Goal: Transaction & Acquisition: Purchase product/service

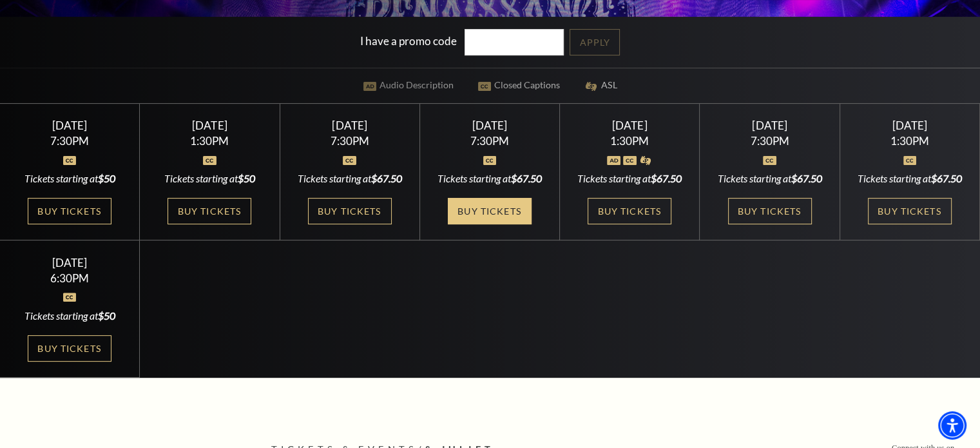
click at [495, 221] on link "Buy Tickets" at bounding box center [490, 211] width 84 height 26
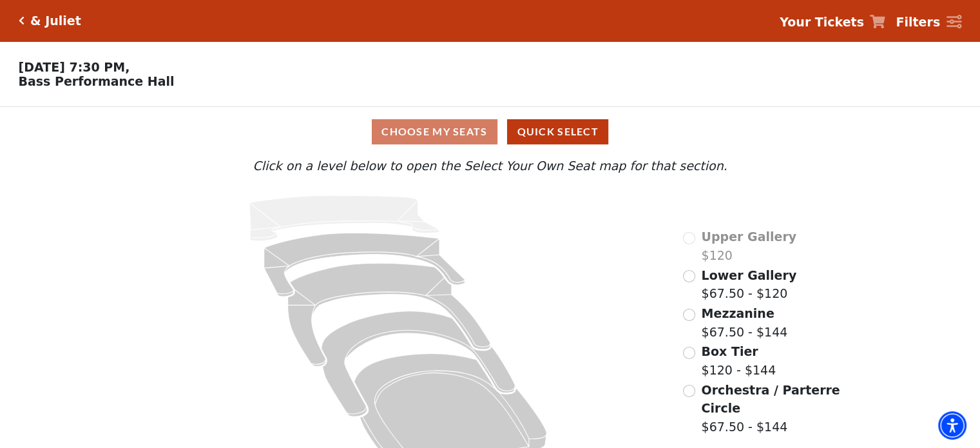
scroll to position [34, 0]
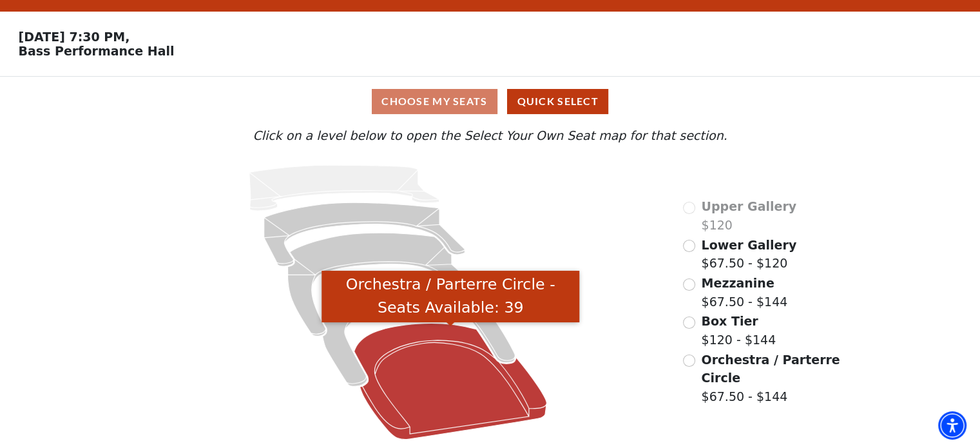
click at [425, 345] on icon "Orchestra / Parterre Circle - Seats Available: 39" at bounding box center [450, 382] width 193 height 116
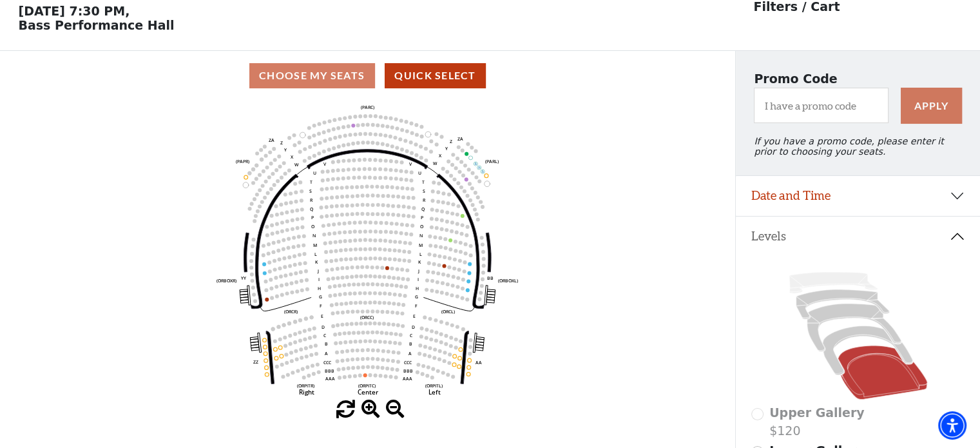
scroll to position [59, 0]
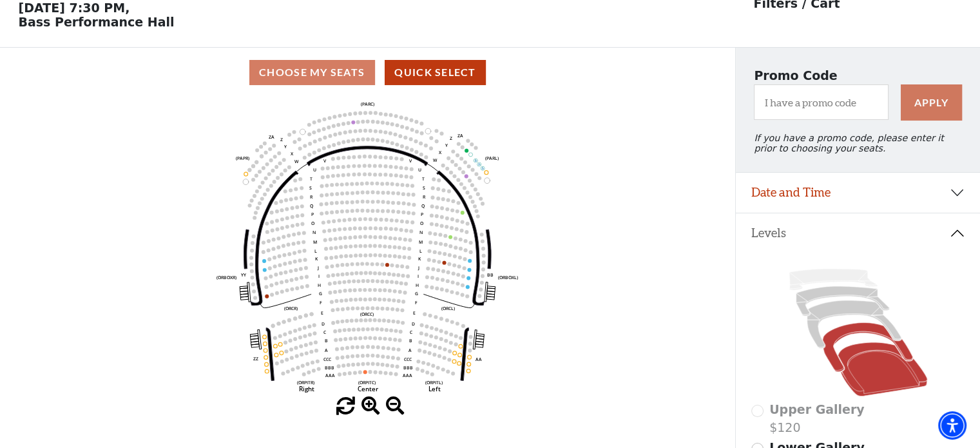
click at [848, 334] on icon at bounding box center [867, 347] width 90 height 49
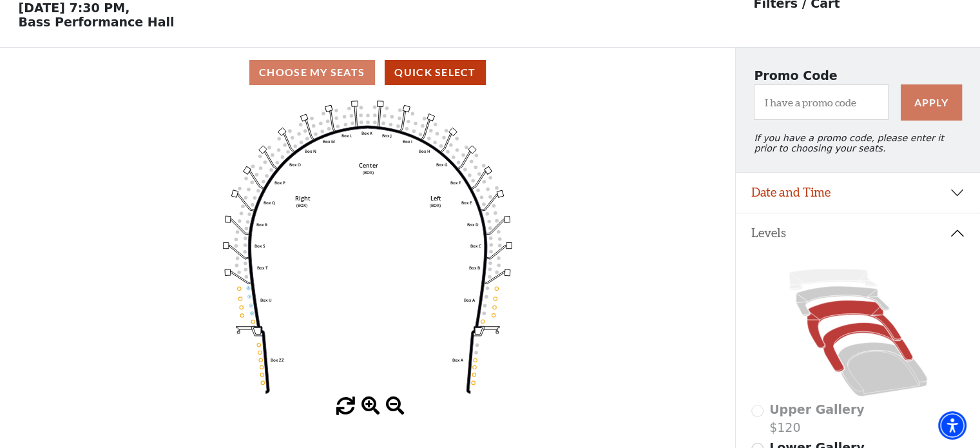
click at [840, 316] on icon at bounding box center [854, 324] width 94 height 48
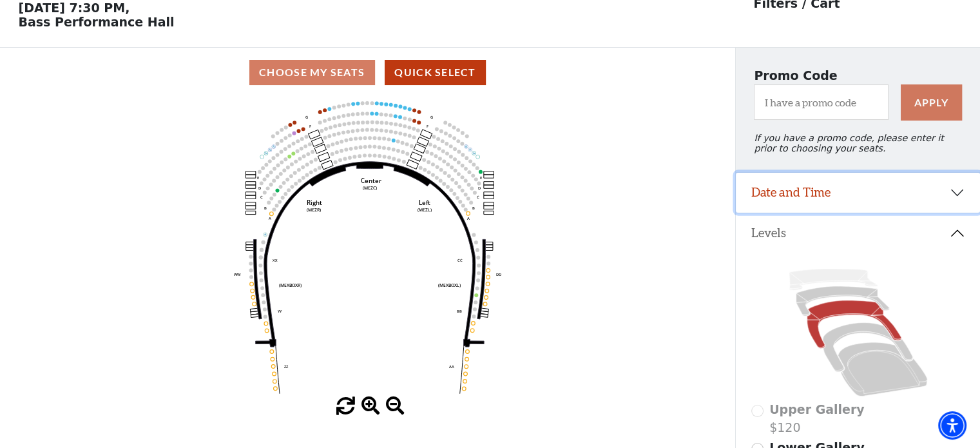
click at [867, 195] on button "Date and Time" at bounding box center [858, 193] width 244 height 40
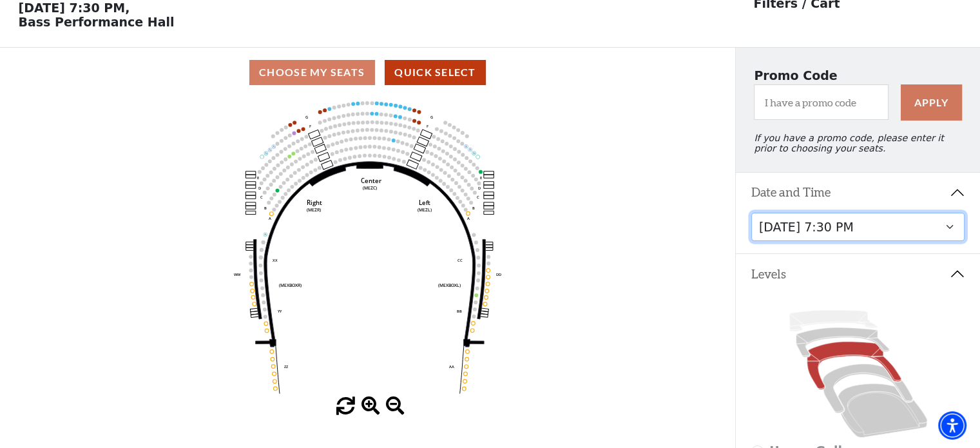
click at [879, 229] on select "Thursday, November 13 at 1:30 PM Wednesday, November 12 at 7:30 PM Thursday, No…" at bounding box center [858, 227] width 214 height 29
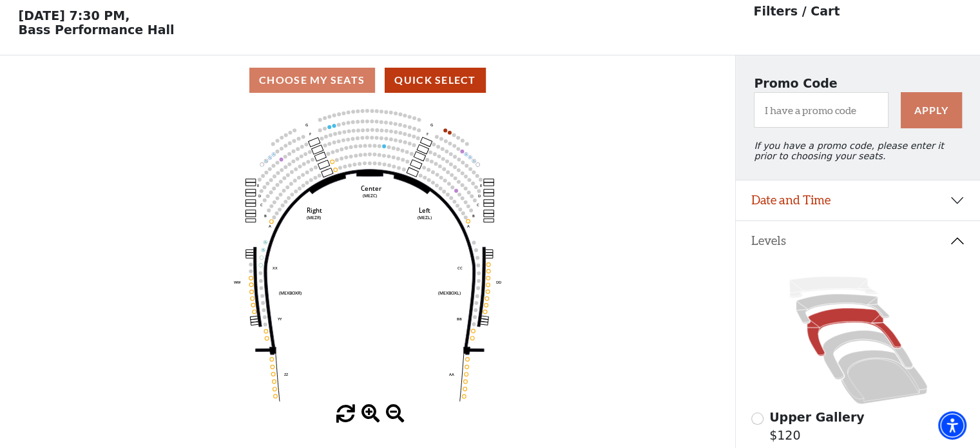
scroll to position [59, 0]
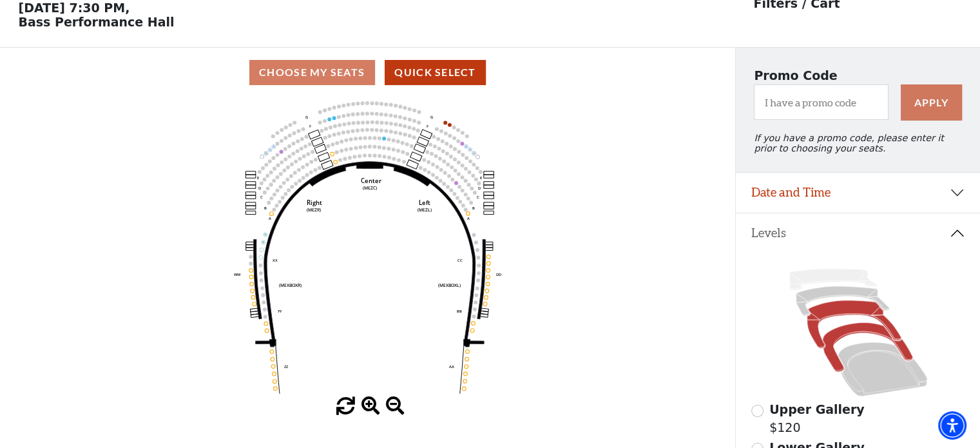
click at [856, 334] on icon at bounding box center [867, 347] width 90 height 49
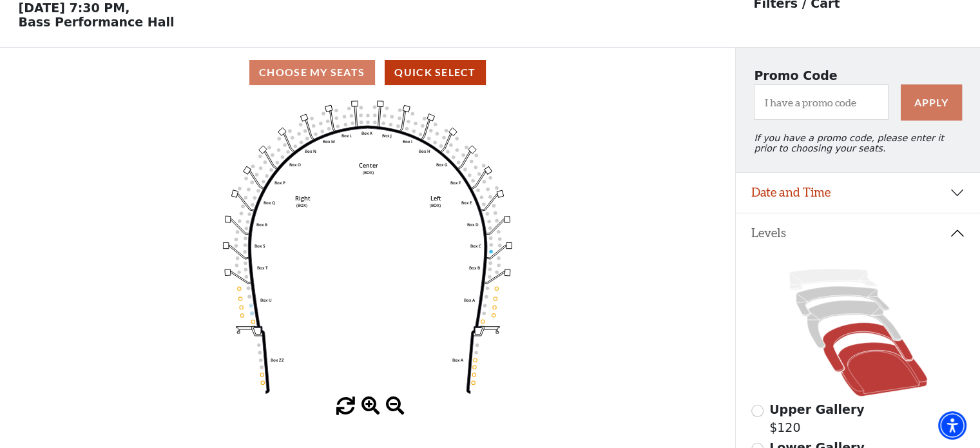
click at [866, 367] on icon at bounding box center [883, 369] width 90 height 54
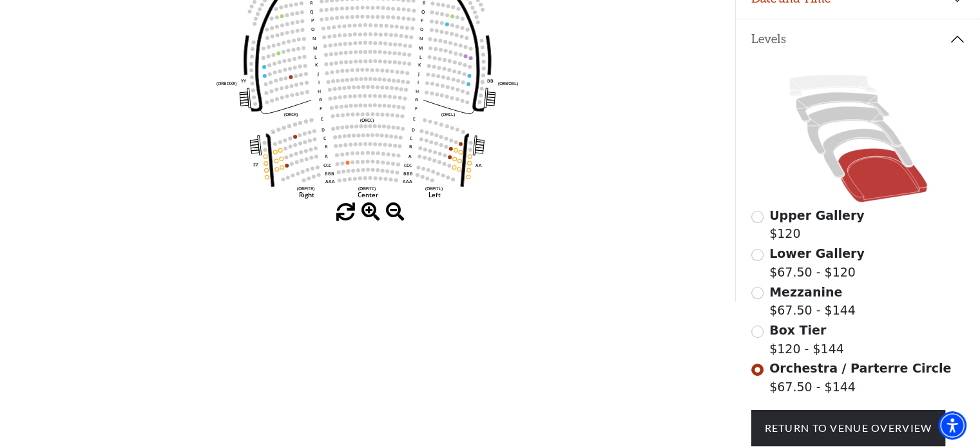
scroll to position [255, 0]
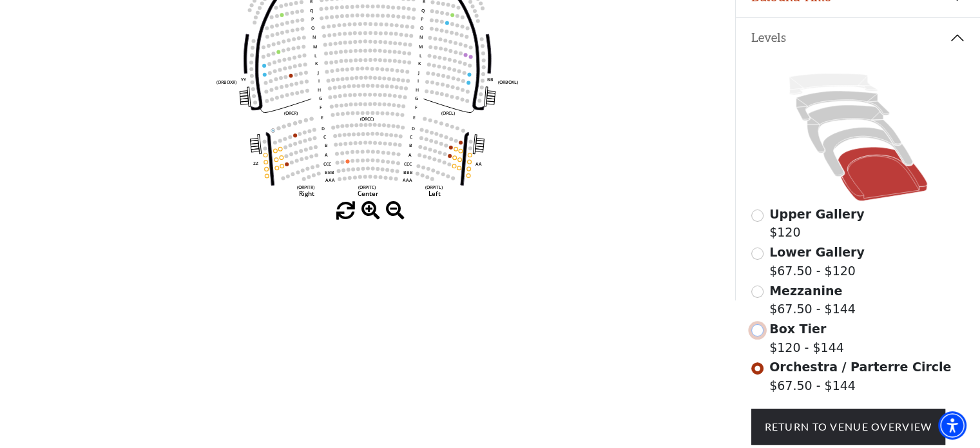
click at [757, 336] on input "Box Tier$120 - $144\a" at bounding box center [757, 330] width 12 height 12
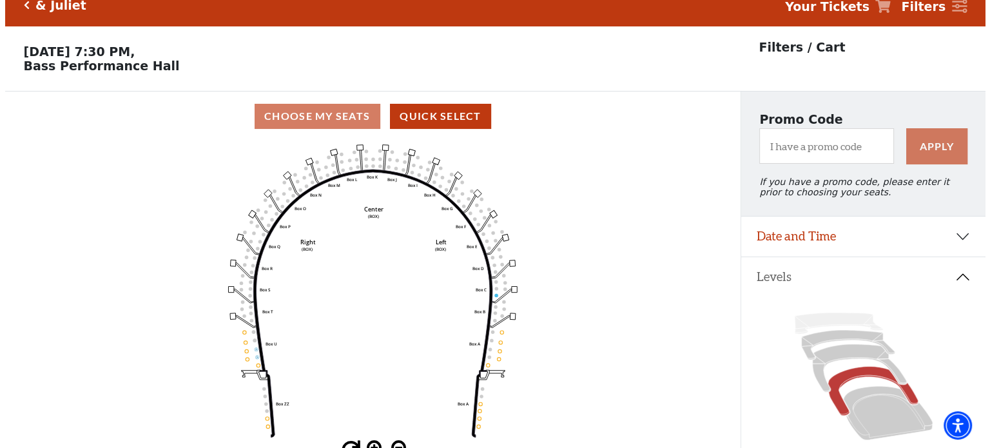
scroll to position [0, 0]
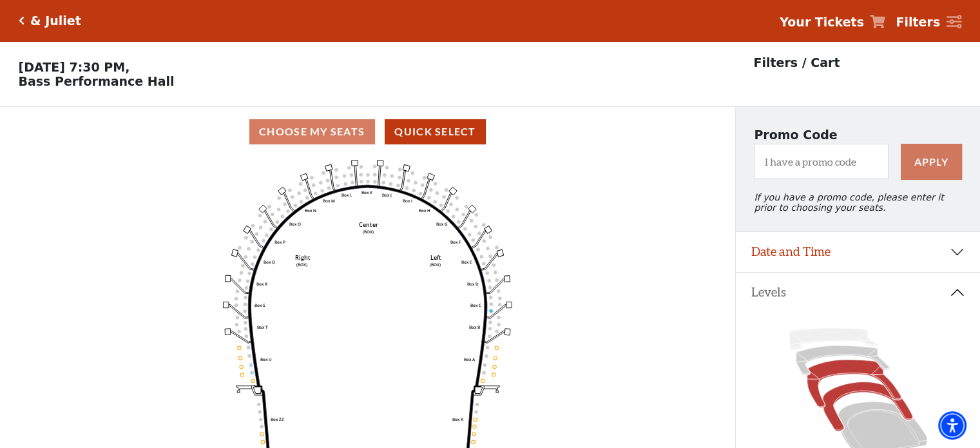
click at [840, 376] on icon at bounding box center [854, 384] width 94 height 48
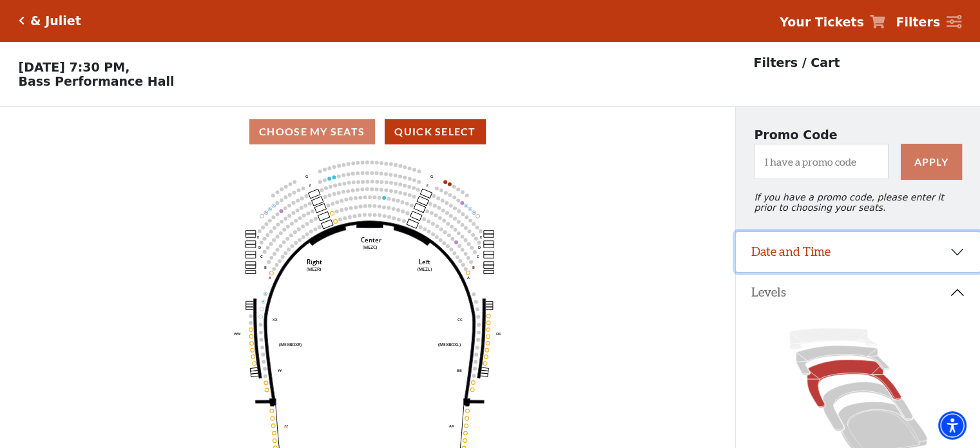
click at [873, 257] on button "Date and Time" at bounding box center [858, 252] width 244 height 40
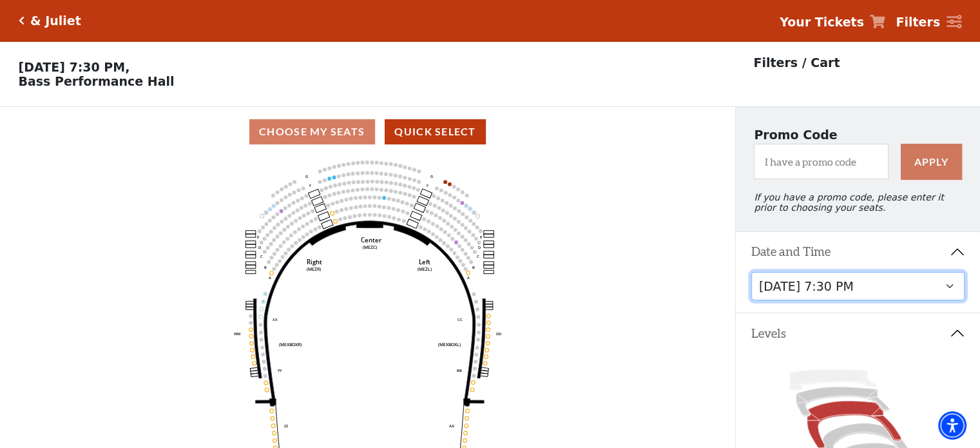
click at [895, 291] on select "Thursday, November 13 at 1:30 PM Wednesday, November 12 at 7:30 PM Thursday, No…" at bounding box center [858, 286] width 214 height 29
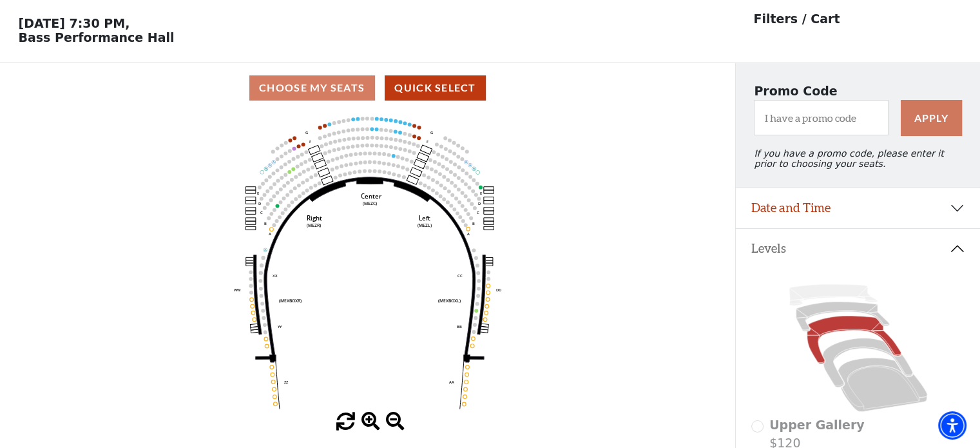
scroll to position [59, 0]
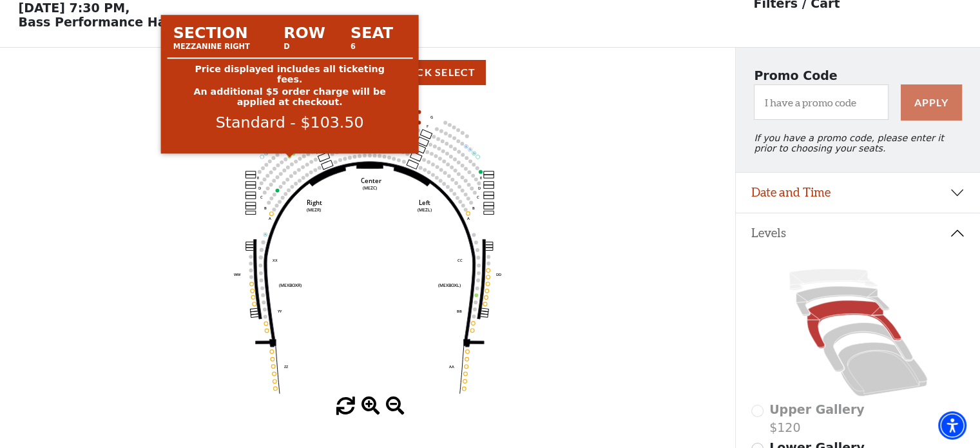
click at [289, 159] on circle at bounding box center [289, 157] width 4 height 4
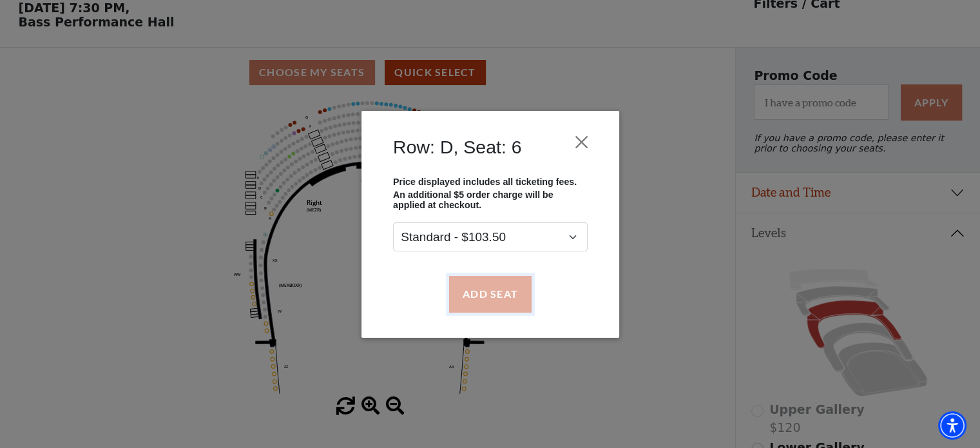
click at [492, 297] on button "Add Seat" at bounding box center [490, 294] width 82 height 36
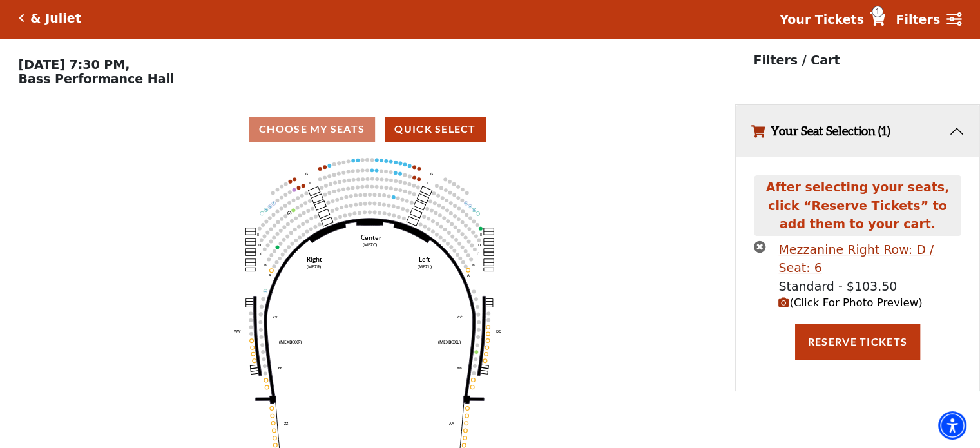
scroll to position [0, 0]
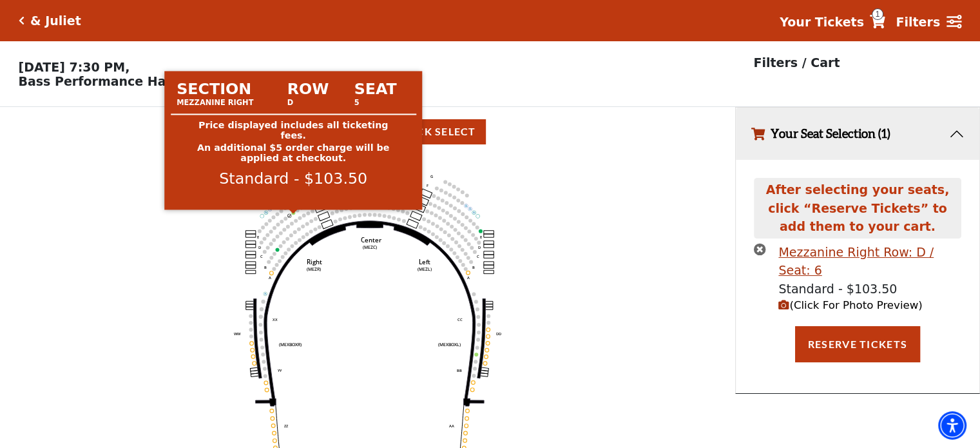
click at [294, 215] on circle at bounding box center [293, 213] width 4 height 4
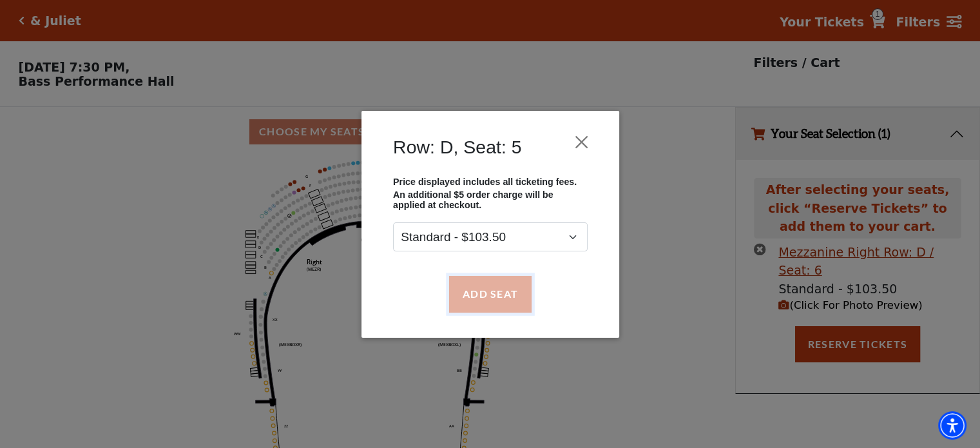
click at [507, 288] on button "Add Seat" at bounding box center [490, 294] width 82 height 36
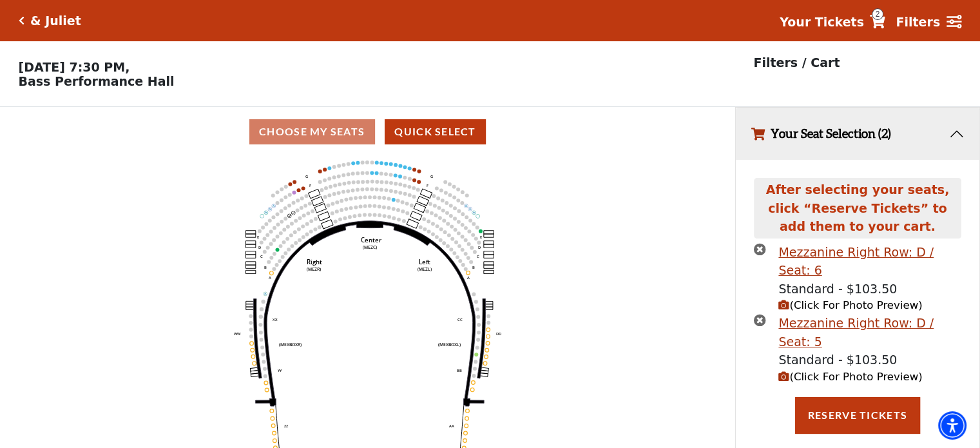
click at [821, 299] on span "(Click For Photo Preview)" at bounding box center [851, 305] width 144 height 12
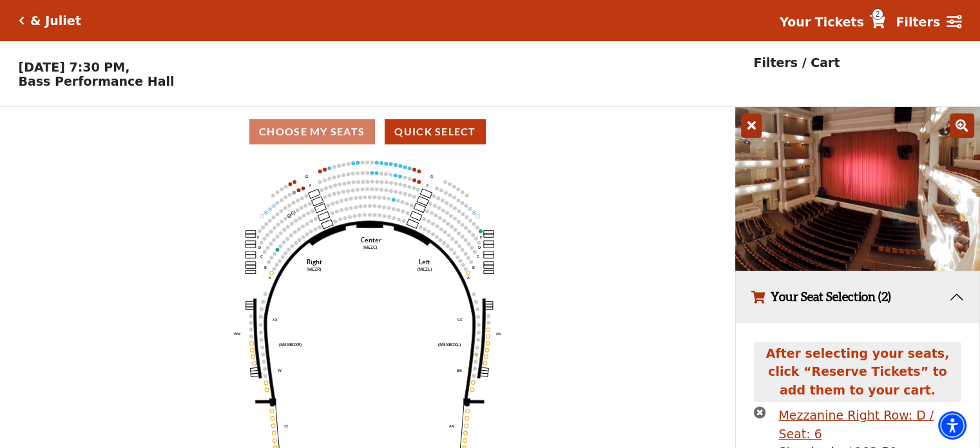
click at [752, 123] on icon at bounding box center [751, 125] width 21 height 24
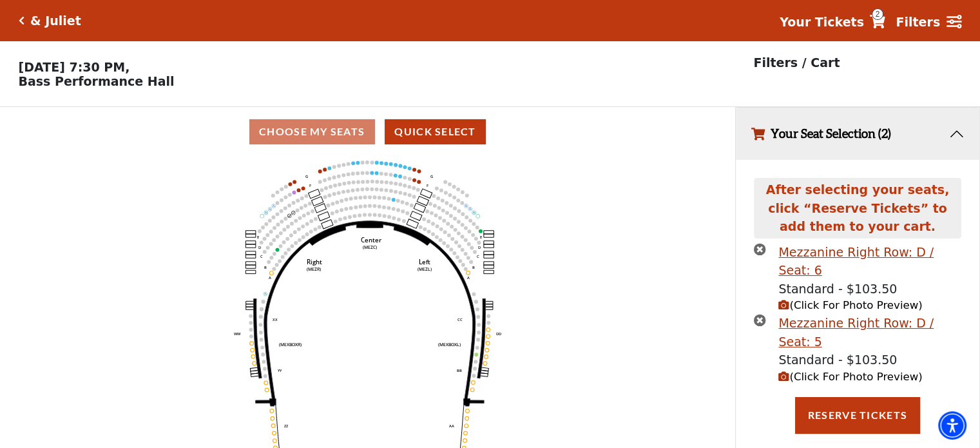
click at [758, 251] on icon "times-circle" at bounding box center [760, 249] width 12 height 12
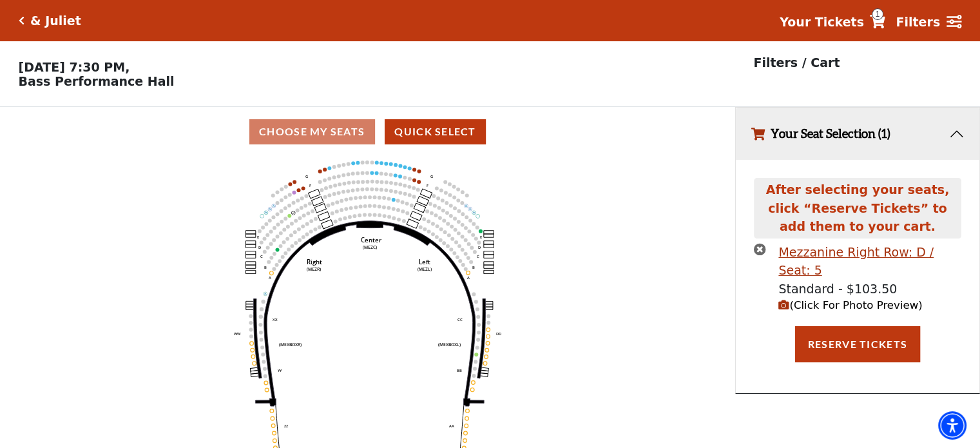
click at [760, 253] on icon "times-circle" at bounding box center [760, 249] width 12 height 12
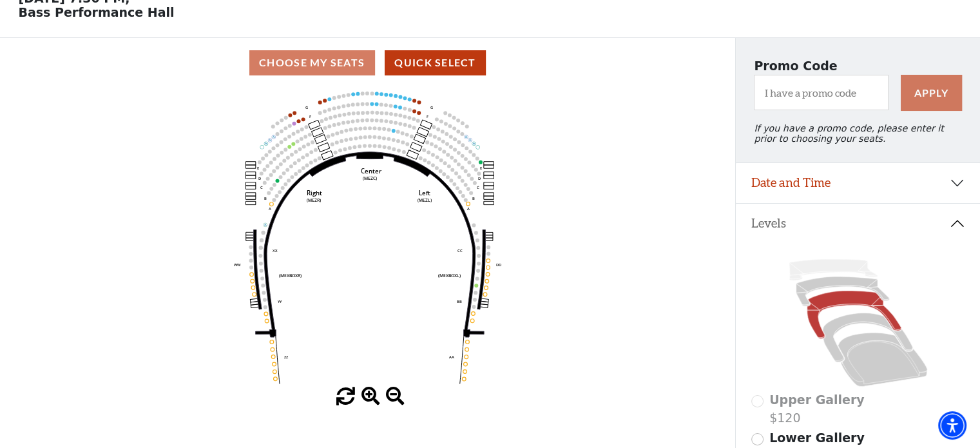
scroll to position [238, 0]
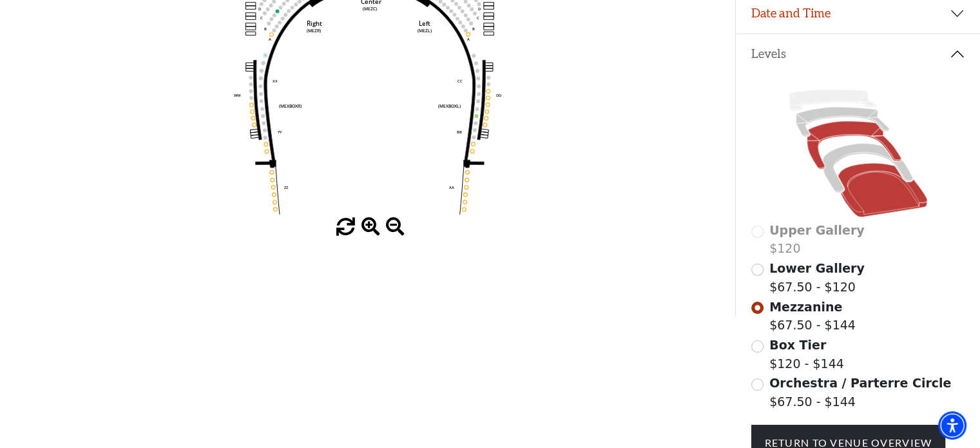
click at [882, 197] on icon at bounding box center [883, 190] width 90 height 54
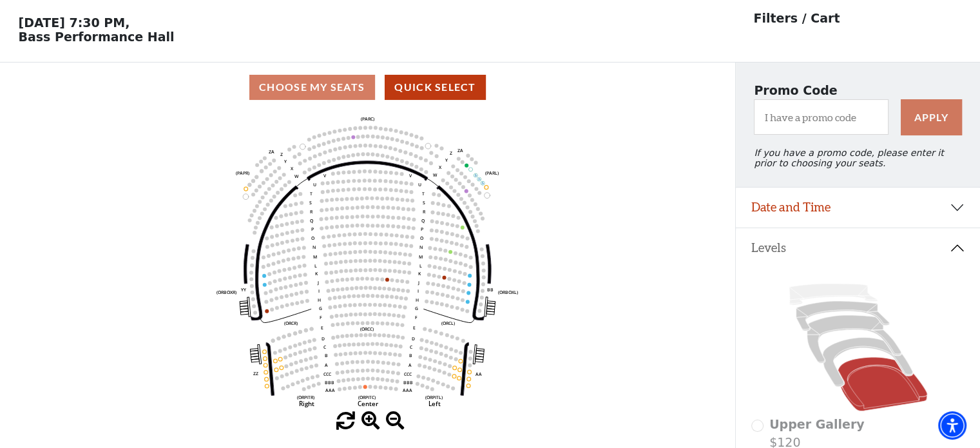
scroll to position [59, 0]
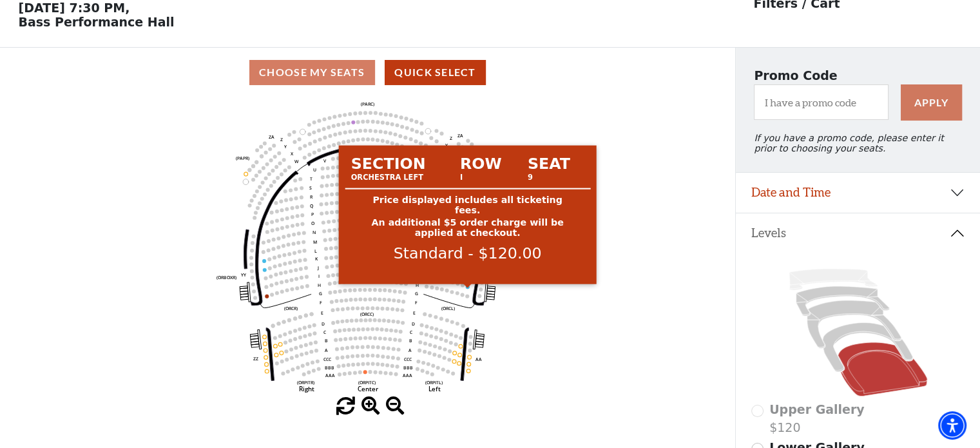
click at [466, 289] on circle at bounding box center [468, 287] width 4 height 4
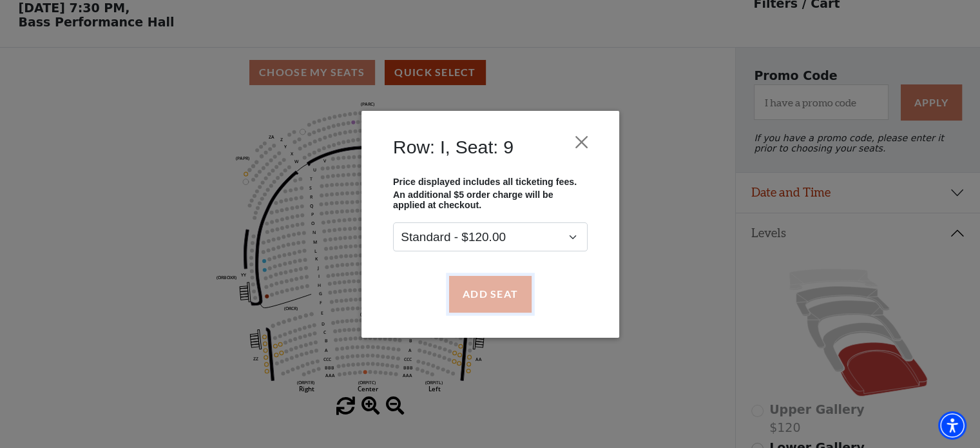
click at [481, 291] on button "Add Seat" at bounding box center [490, 294] width 82 height 36
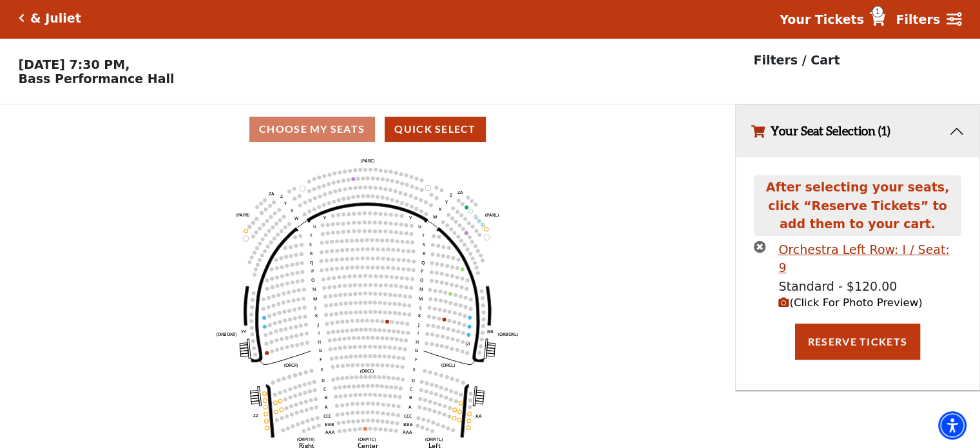
scroll to position [0, 0]
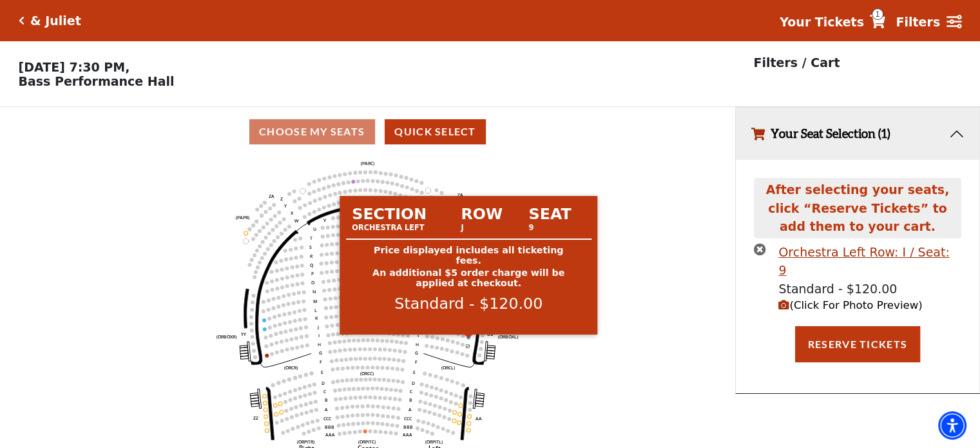
click at [469, 339] on circle at bounding box center [469, 337] width 4 height 4
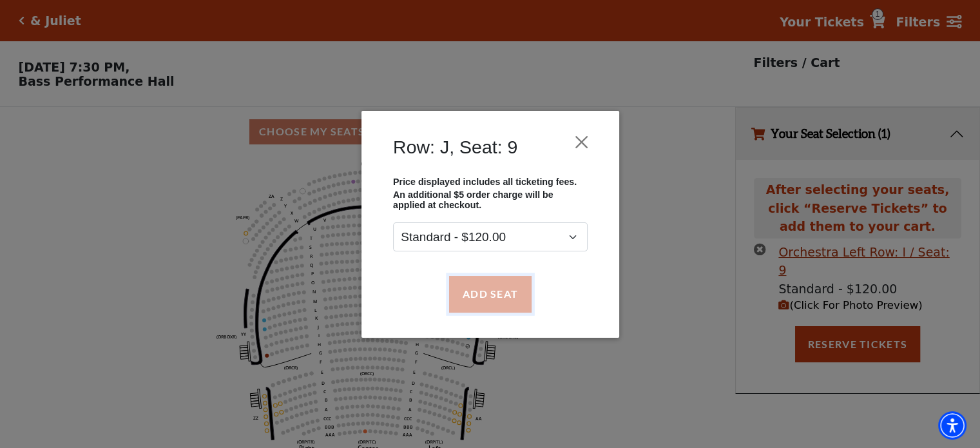
click at [475, 295] on button "Add Seat" at bounding box center [490, 294] width 82 height 36
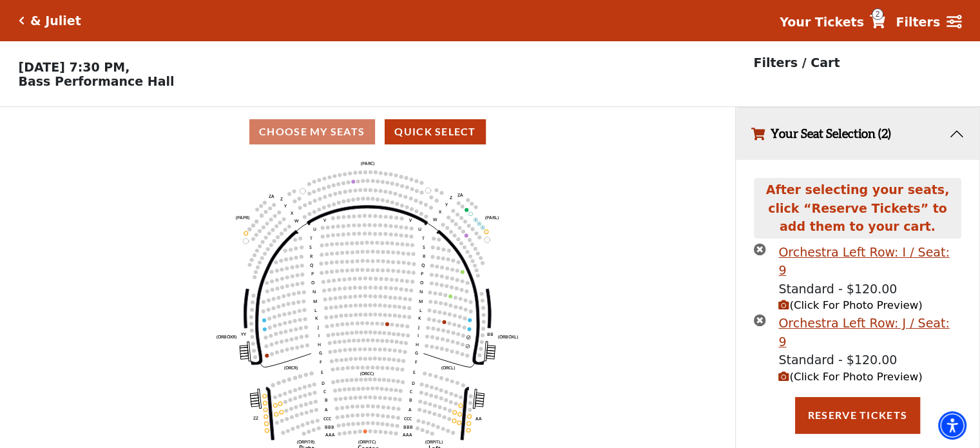
click at [819, 299] on span "(Click For Photo Preview)" at bounding box center [851, 305] width 144 height 12
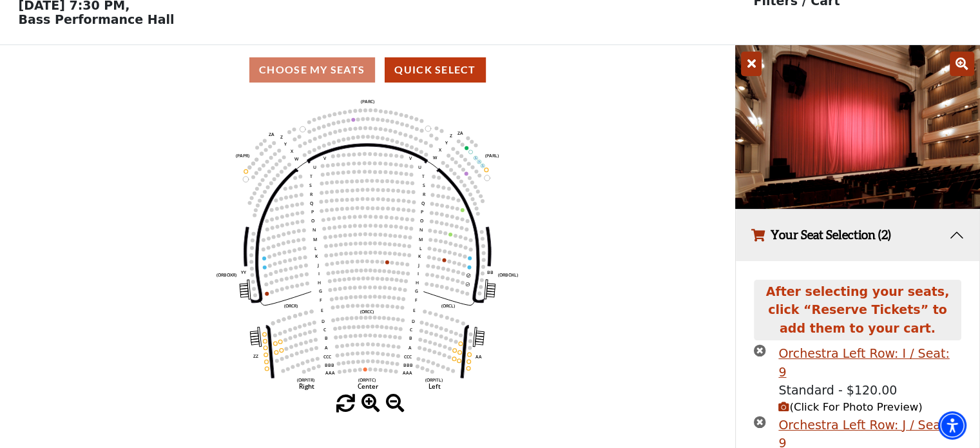
scroll to position [62, 0]
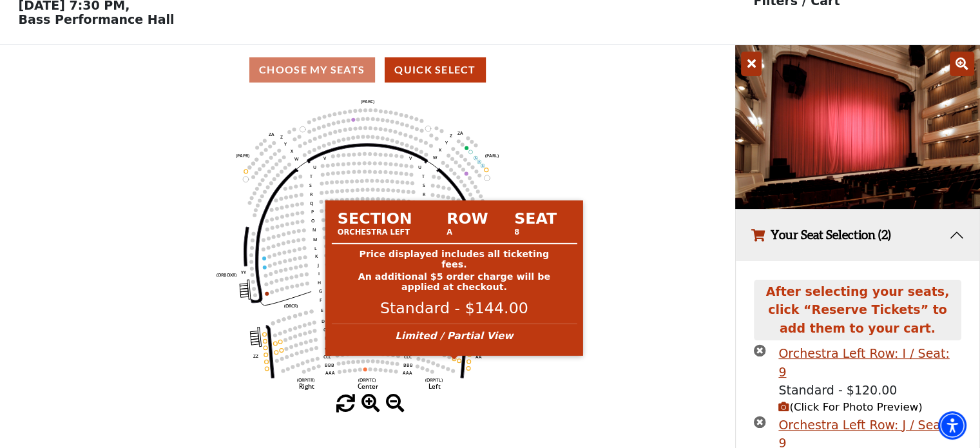
click at [454, 360] on circle at bounding box center [454, 358] width 4 height 4
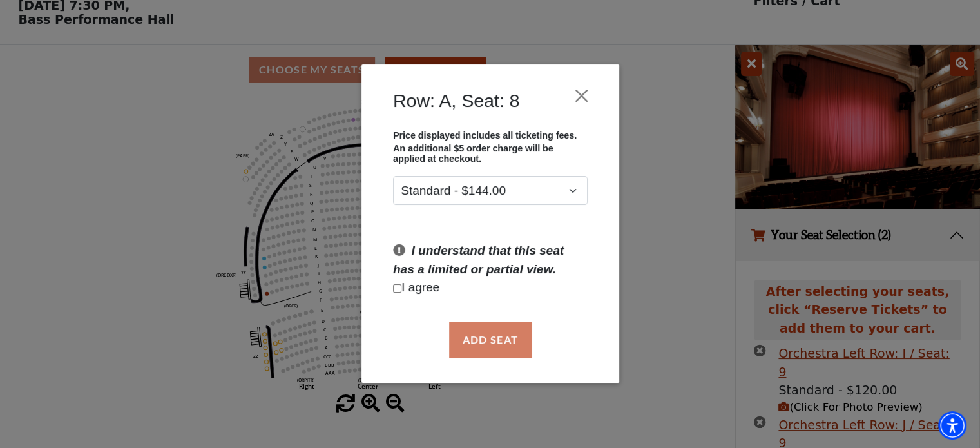
click at [395, 285] on p "I agree" at bounding box center [490, 288] width 195 height 19
click at [394, 291] on input "Checkbox field" at bounding box center [397, 288] width 8 height 8
checkbox input "true"
click at [482, 340] on button "Add Seat" at bounding box center [490, 340] width 82 height 36
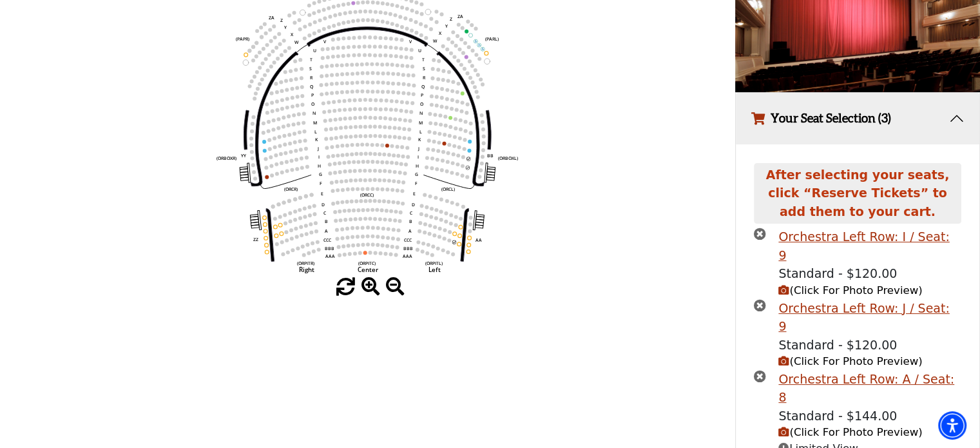
scroll to position [185, 0]
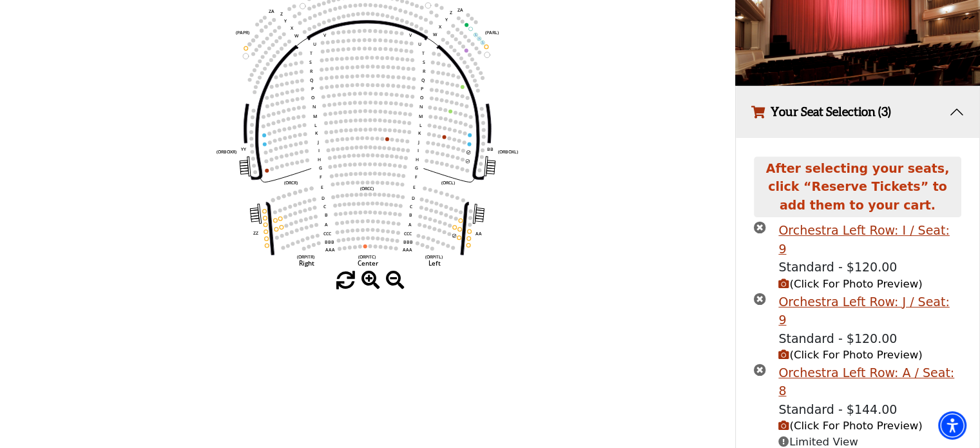
click at [846, 420] on span "(Click For Photo Preview)" at bounding box center [851, 426] width 144 height 12
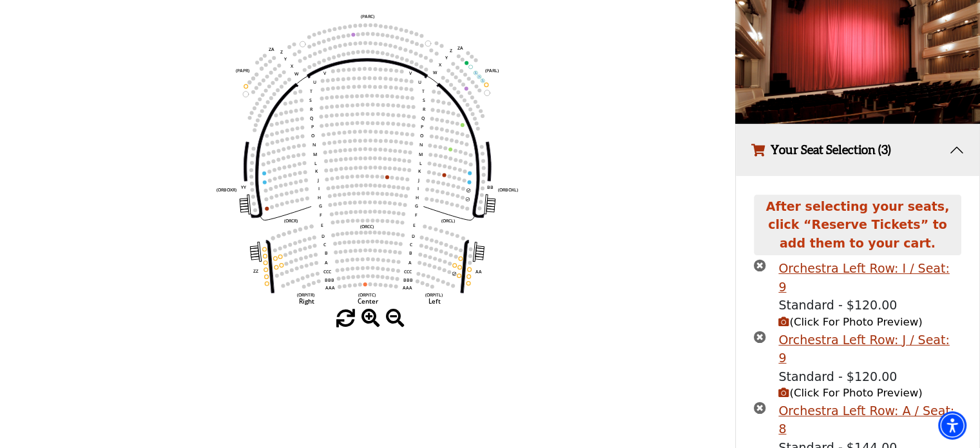
scroll to position [148, 0]
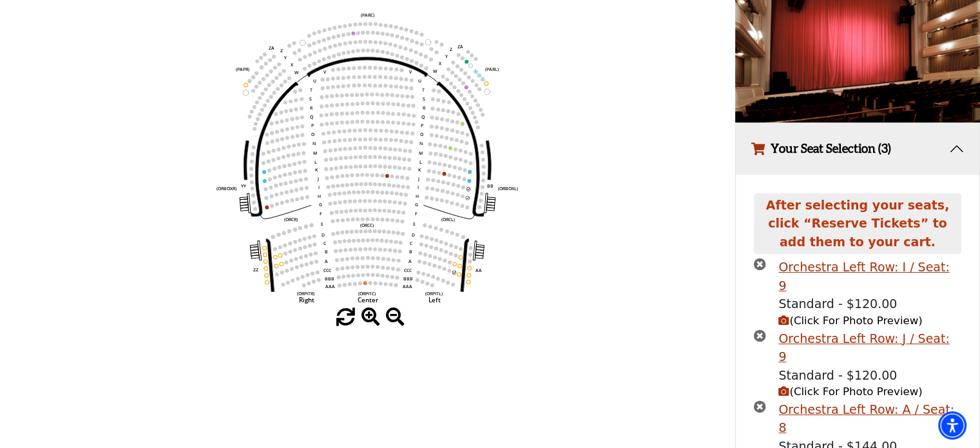
click at [844, 385] on span "(Click For Photo Preview)" at bounding box center [851, 391] width 144 height 12
click at [785, 386] on icon "(Click For Photo Preview)" at bounding box center [784, 391] width 11 height 11
click at [783, 315] on icon "(Click For Photo Preview)" at bounding box center [784, 320] width 11 height 11
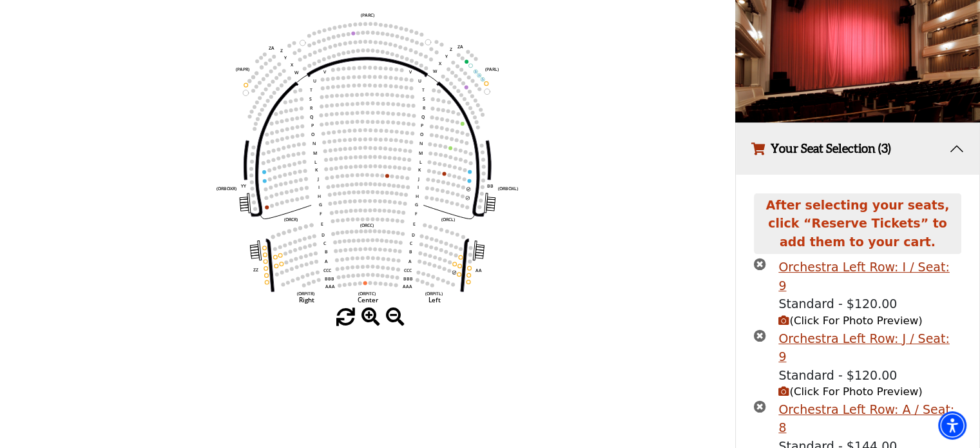
click at [825, 315] on span "(Click For Photo Preview)" at bounding box center [851, 321] width 144 height 12
click at [759, 266] on icon "times-circle" at bounding box center [760, 264] width 12 height 12
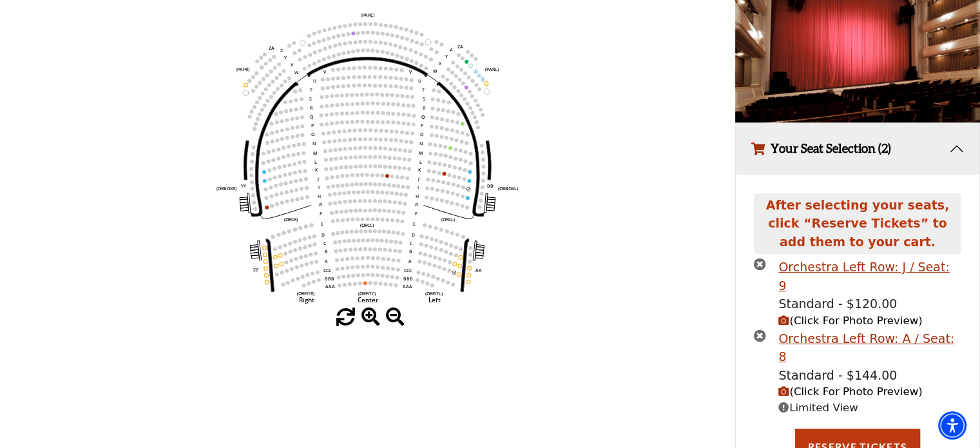
click at [759, 265] on icon "times-circle" at bounding box center [760, 264] width 12 height 12
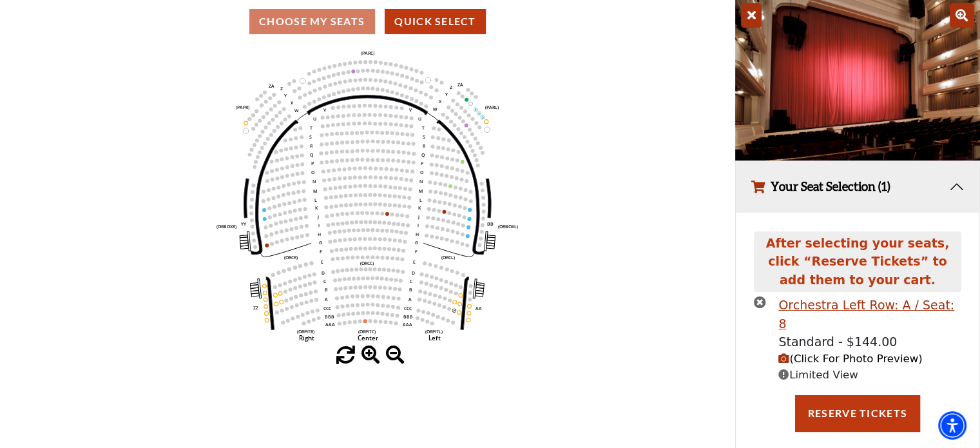
click at [820, 353] on span "(Click For Photo Preview)" at bounding box center [851, 359] width 144 height 12
click at [757, 301] on icon "times-circle" at bounding box center [760, 302] width 12 height 12
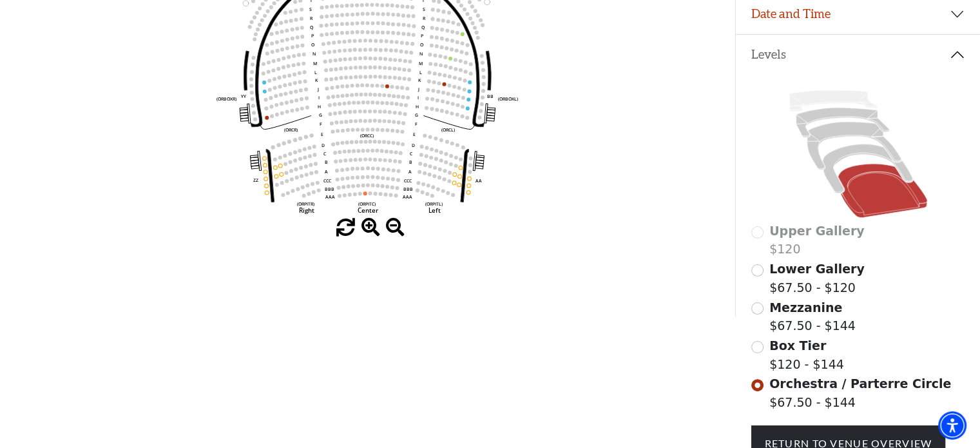
scroll to position [238, 0]
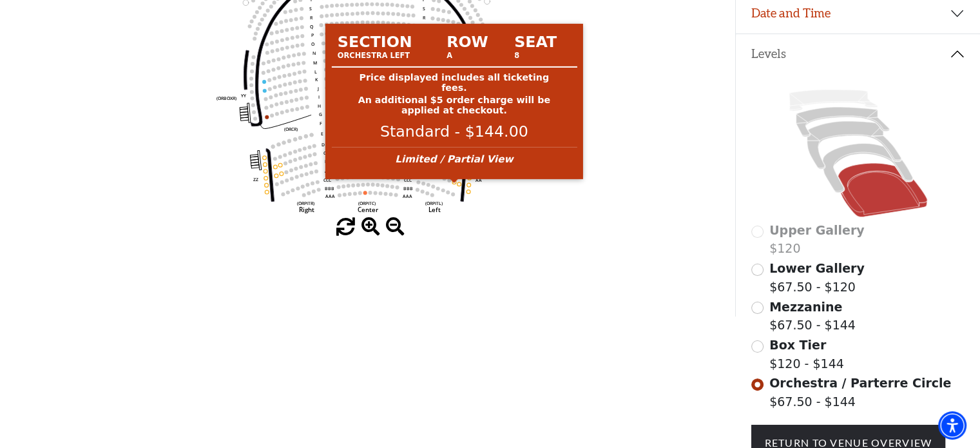
click at [454, 184] on circle at bounding box center [454, 182] width 4 height 4
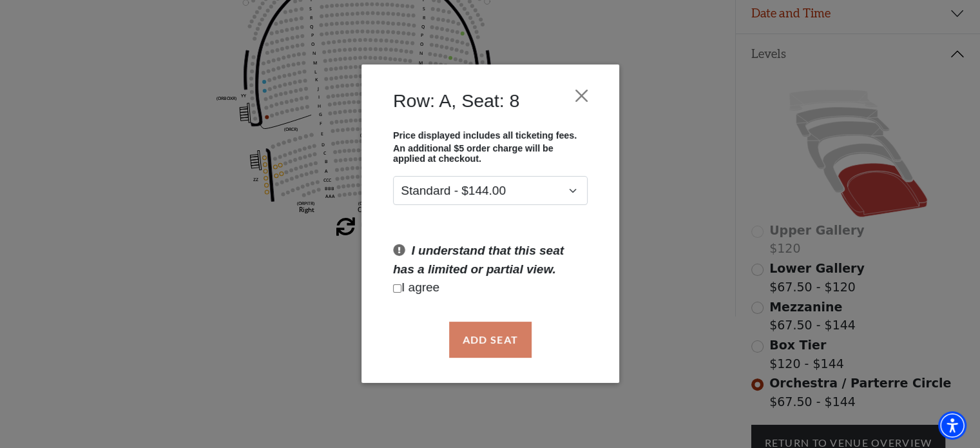
click at [397, 287] on input "Checkbox field" at bounding box center [397, 288] width 8 height 8
checkbox input "true"
click at [495, 331] on button "Add Seat" at bounding box center [490, 340] width 82 height 36
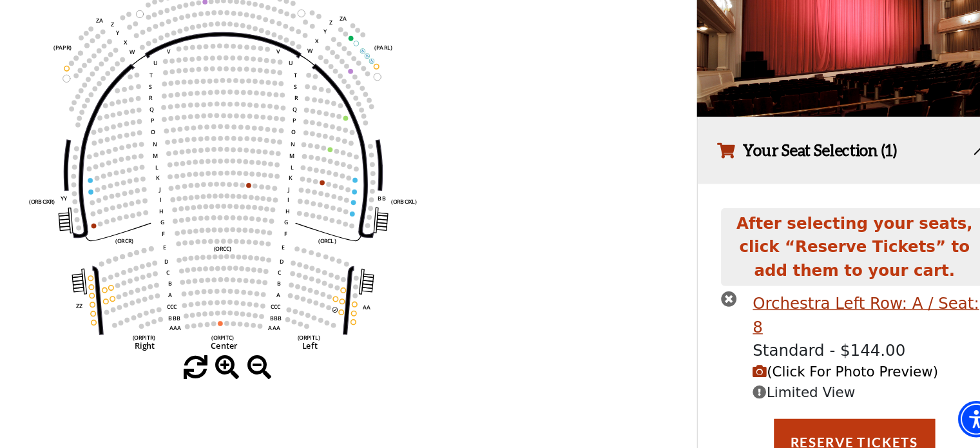
scroll to position [83, 0]
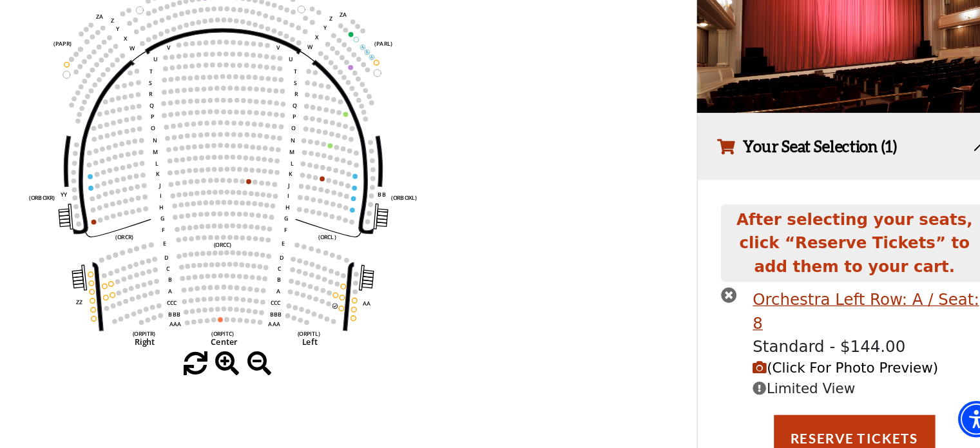
click at [758, 329] on icon "times-circle" at bounding box center [760, 329] width 12 height 12
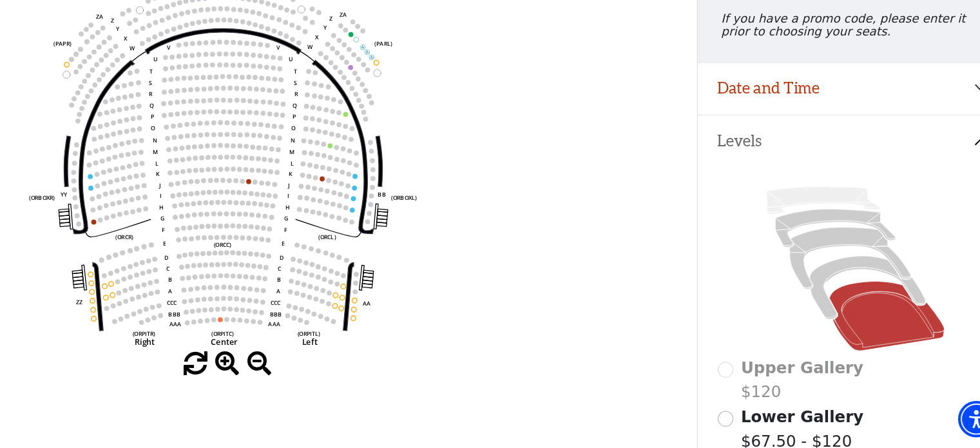
scroll to position [139, 0]
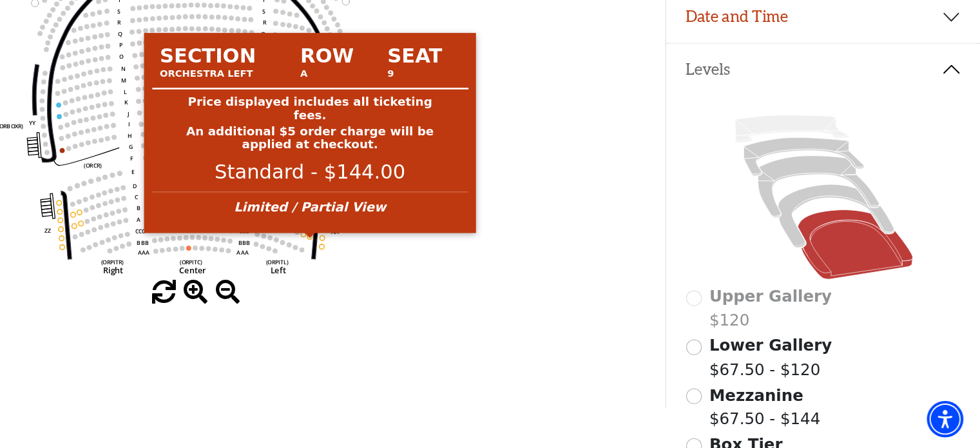
click at [458, 286] on circle at bounding box center [460, 284] width 4 height 4
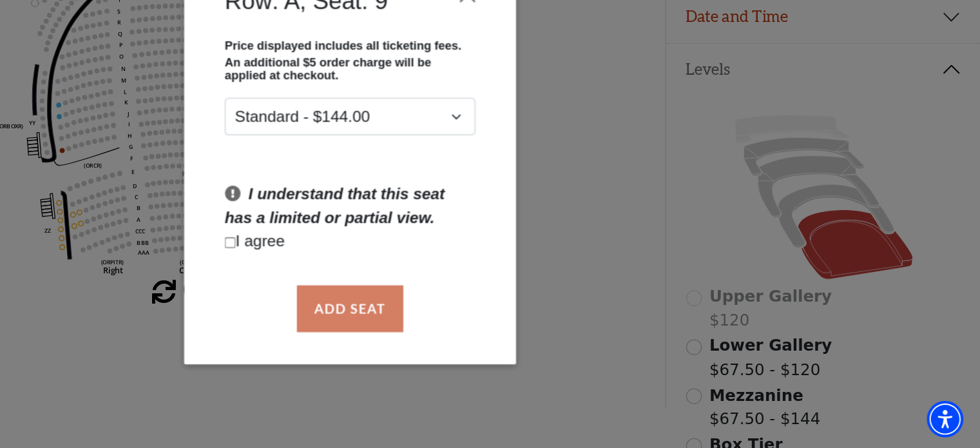
click at [398, 291] on input "Checkbox field" at bounding box center [397, 288] width 8 height 8
checkbox input "true"
click at [506, 340] on button "Add Seat" at bounding box center [490, 340] width 82 height 36
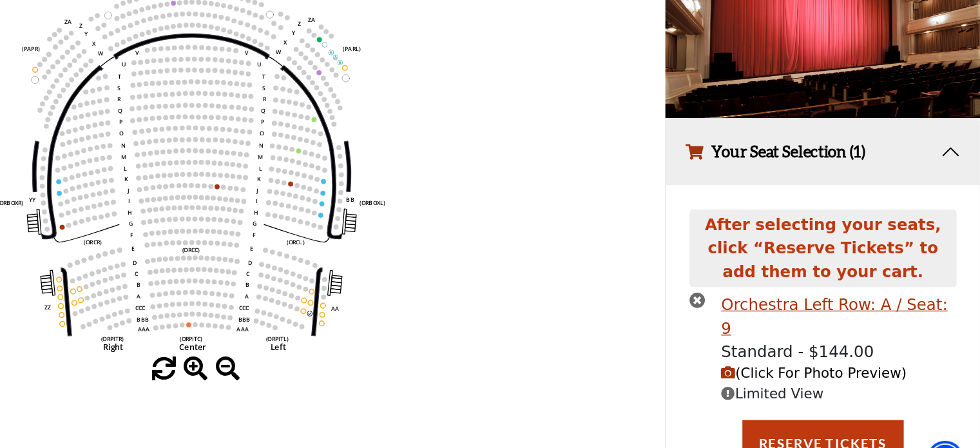
click at [822, 353] on span "(Click For Photo Preview)" at bounding box center [851, 359] width 144 height 12
click at [760, 304] on icon "times-circle" at bounding box center [760, 302] width 12 height 12
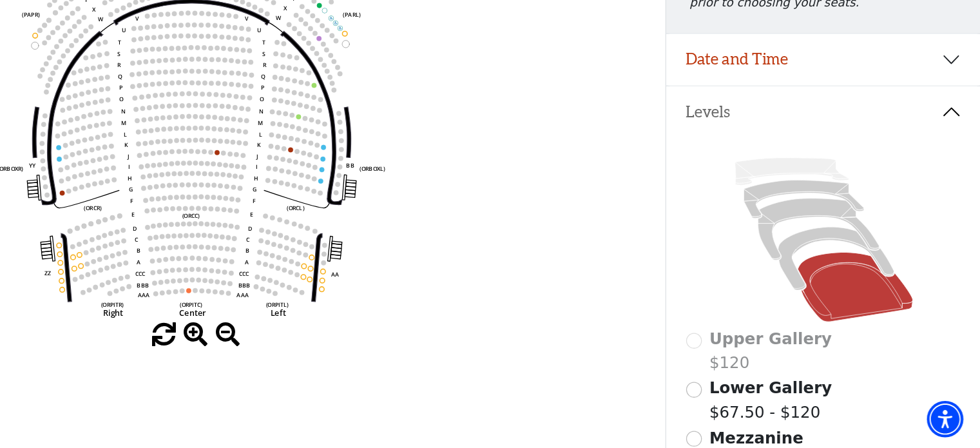
scroll to position [139, 0]
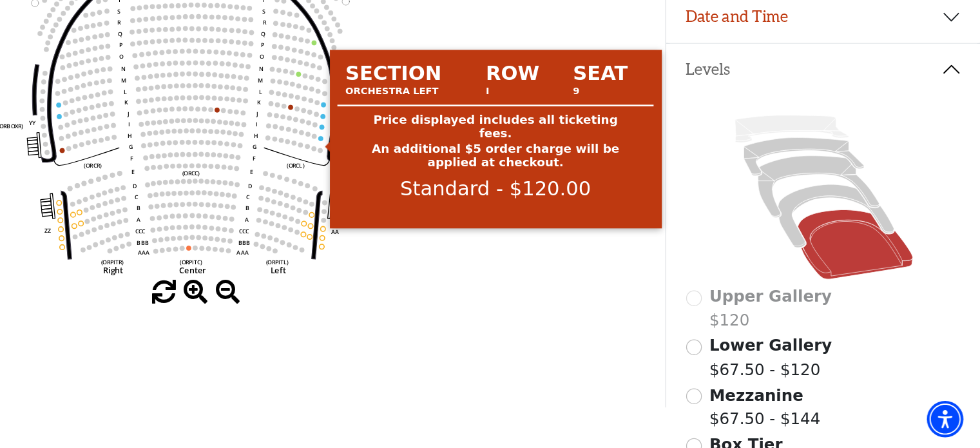
click at [467, 209] on circle at bounding box center [468, 208] width 4 height 4
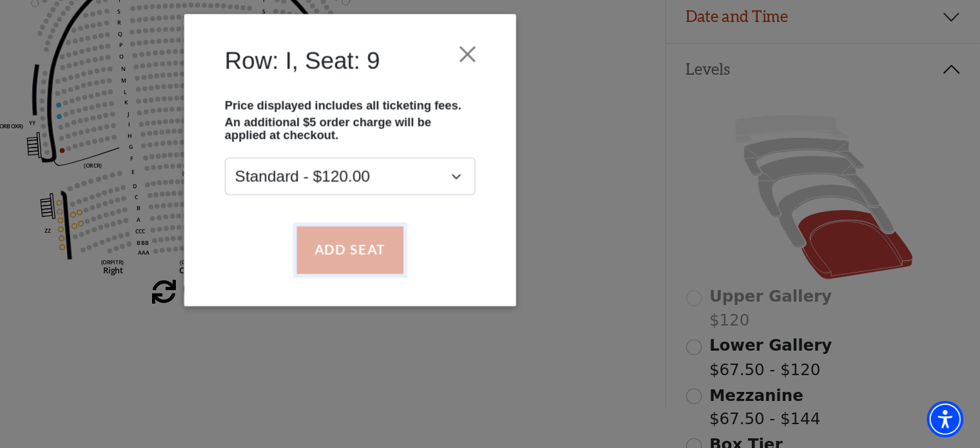
click at [486, 287] on button "Add Seat" at bounding box center [490, 294] width 82 height 36
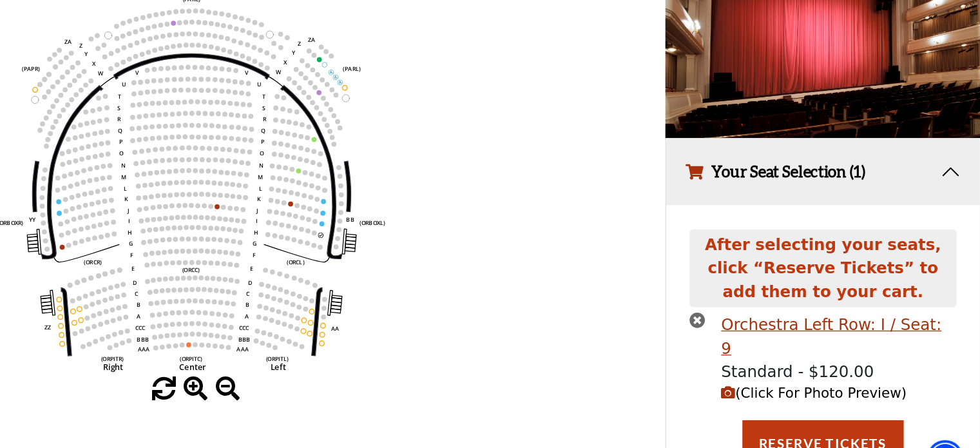
scroll to position [94, 0]
click at [758, 320] on icon "times-circle" at bounding box center [760, 318] width 12 height 12
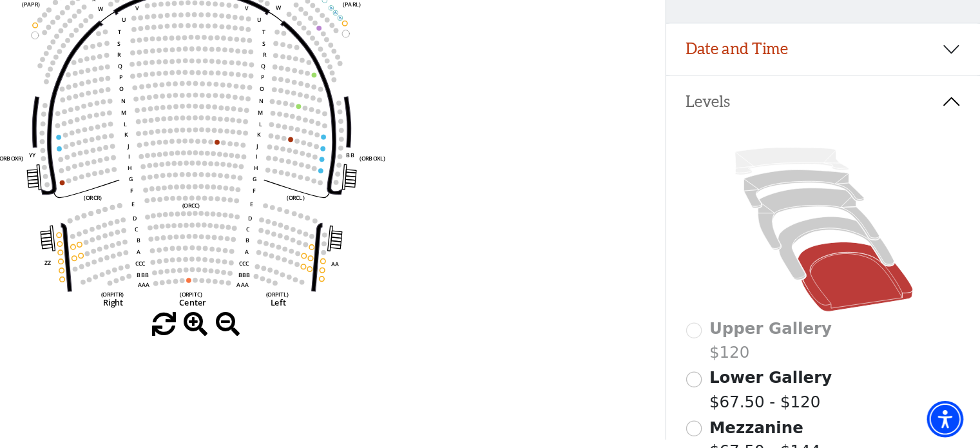
scroll to position [116, 0]
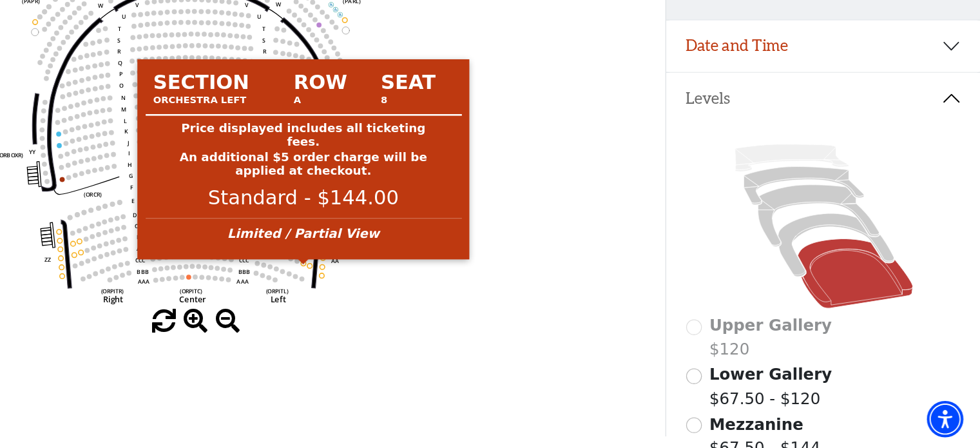
click at [453, 306] on circle at bounding box center [454, 304] width 4 height 4
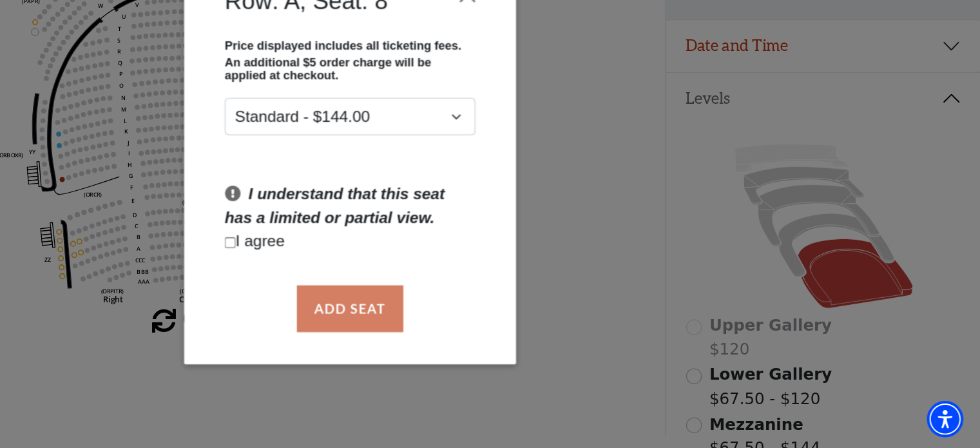
click at [396, 288] on input "Checkbox field" at bounding box center [397, 288] width 8 height 8
checkbox input "true"
click at [489, 338] on button "Add Seat" at bounding box center [490, 340] width 82 height 36
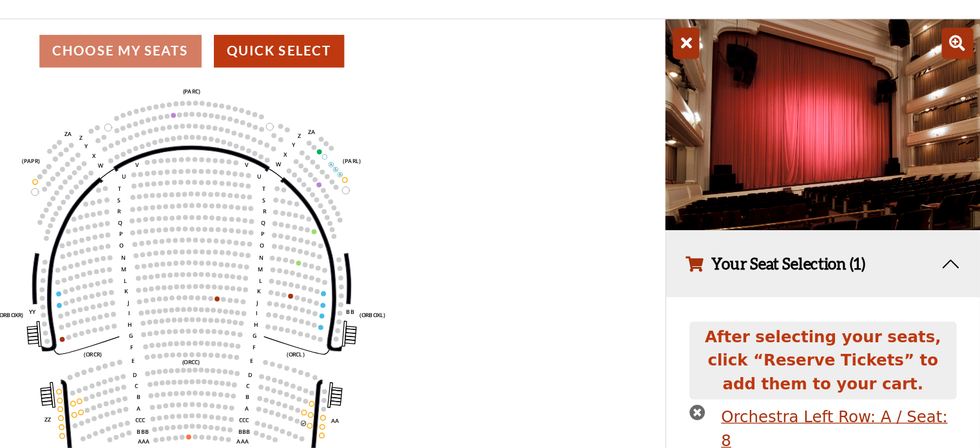
scroll to position [88, 0]
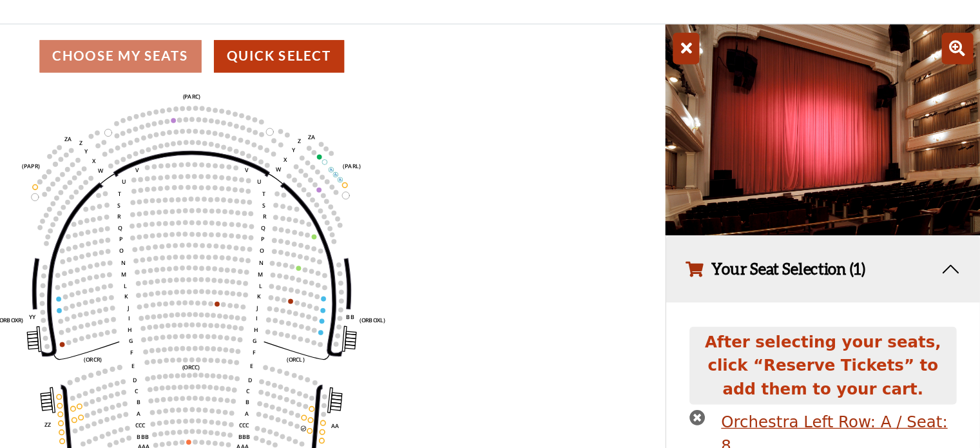
click at [961, 34] on icon at bounding box center [962, 37] width 24 height 24
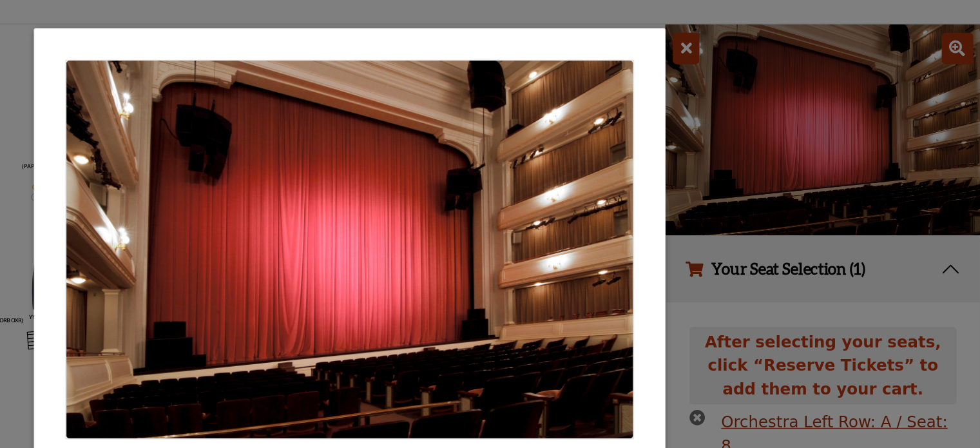
click at [750, 36] on div "default header Close" at bounding box center [490, 224] width 980 height 448
click at [750, 38] on div "default header Close" at bounding box center [490, 224] width 980 height 448
click at [608, 161] on img at bounding box center [490, 193] width 440 height 293
click at [748, 35] on div "default header Close" at bounding box center [490, 224] width 980 height 448
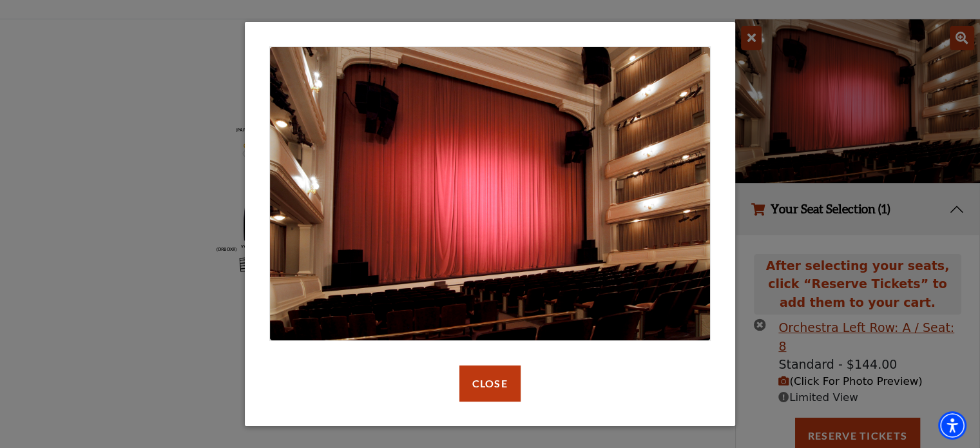
scroll to position [89, 0]
click at [494, 386] on button "Close" at bounding box center [490, 383] width 61 height 36
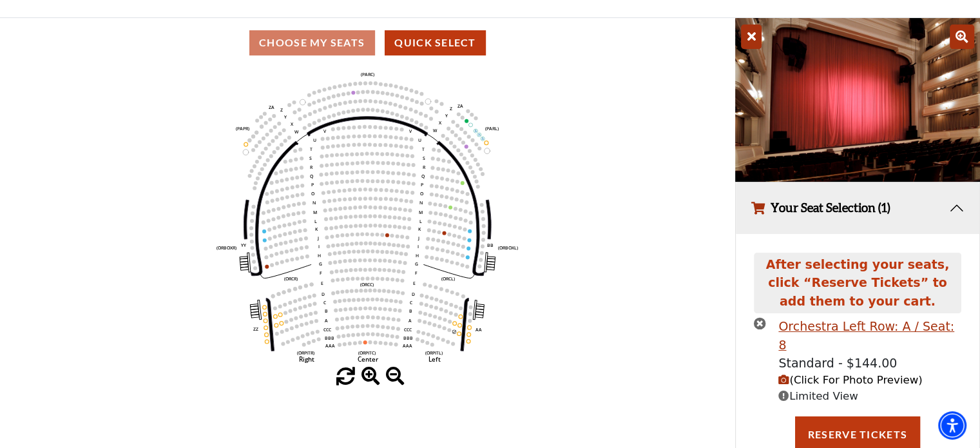
click at [759, 324] on icon "times-circle" at bounding box center [760, 323] width 12 height 12
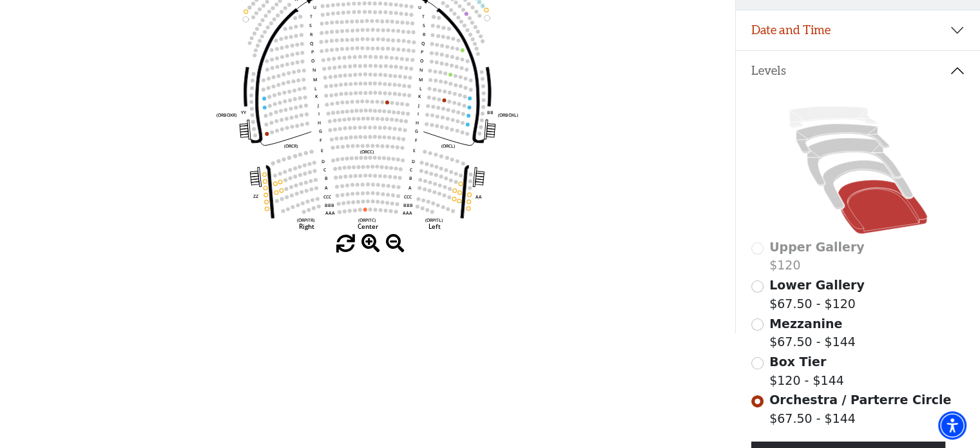
scroll to position [238, 0]
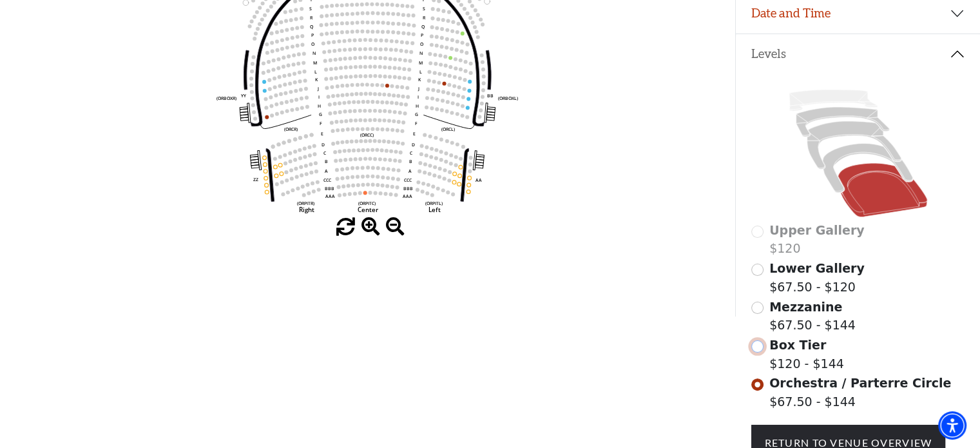
click at [757, 350] on input "Box Tier$120 - $144\a" at bounding box center [757, 346] width 12 height 12
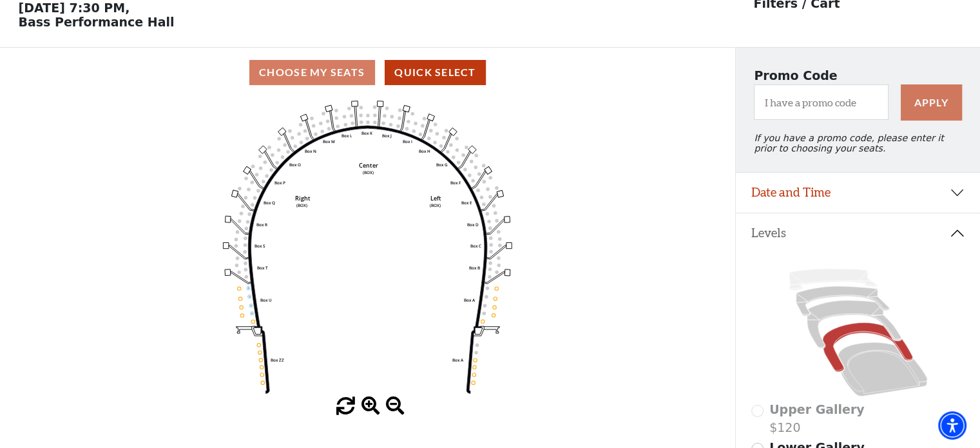
scroll to position [59, 0]
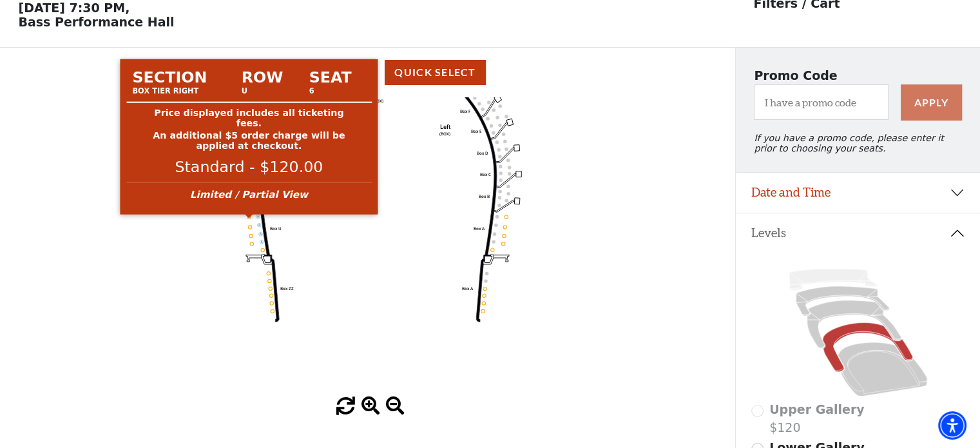
click at [247, 218] on circle at bounding box center [248, 216] width 3 height 3
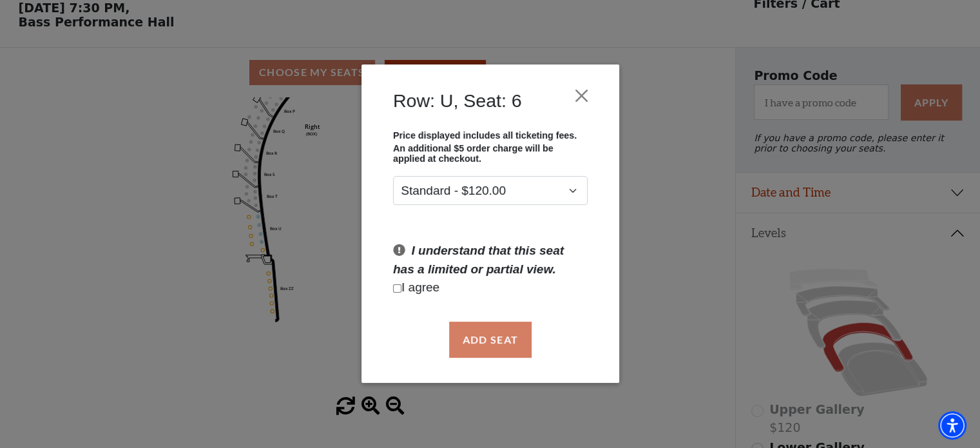
click at [398, 289] on input "Checkbox field" at bounding box center [397, 288] width 8 height 8
checkbox input "true"
click at [506, 340] on button "Add Seat" at bounding box center [490, 340] width 82 height 36
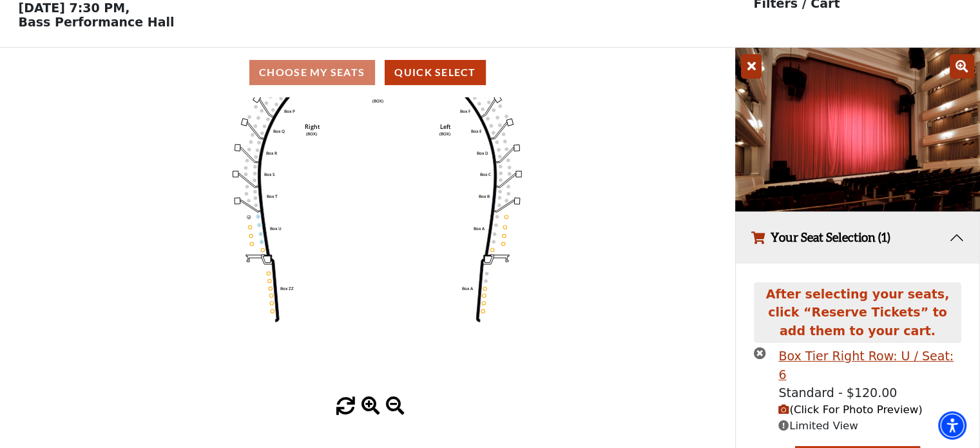
scroll to position [79, 0]
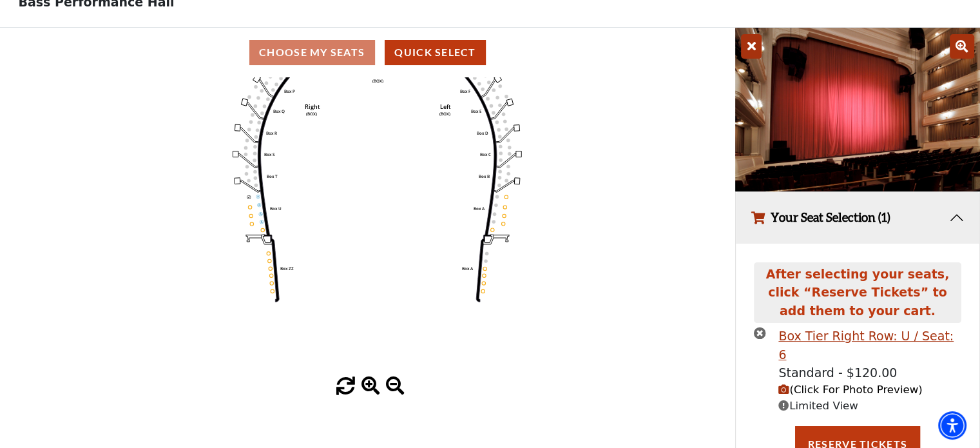
click at [822, 383] on span "(Click For Photo Preview)" at bounding box center [851, 389] width 144 height 12
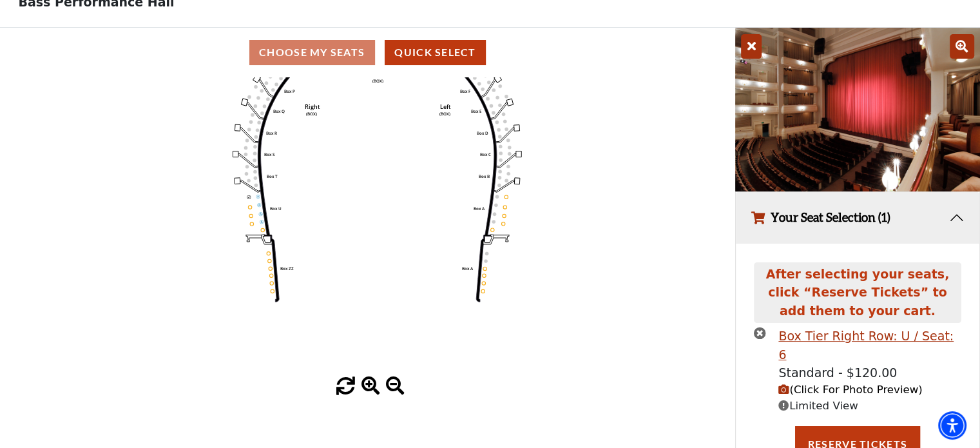
click at [758, 331] on icon "times-circle" at bounding box center [760, 333] width 12 height 12
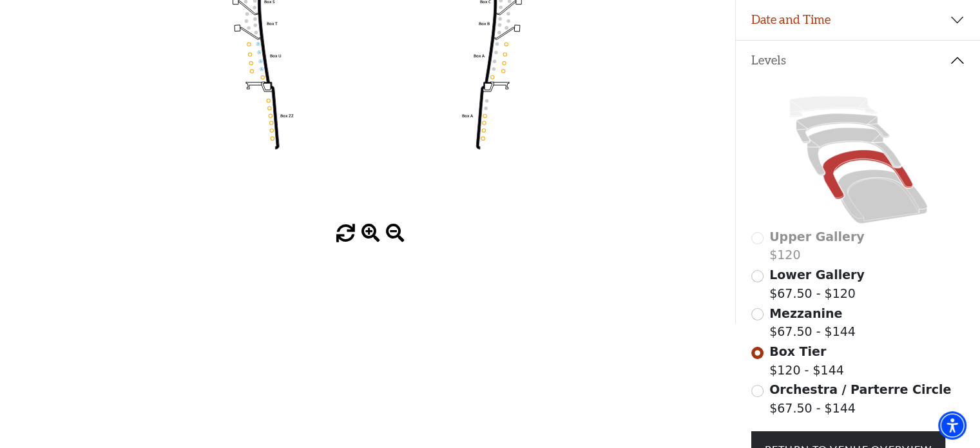
scroll to position [238, 0]
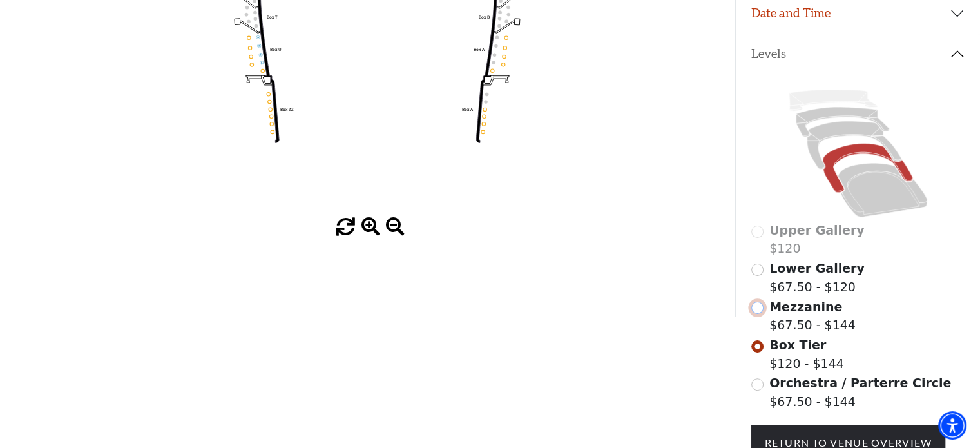
click at [759, 313] on input "Mezzanine$67.50 - $144\a" at bounding box center [757, 308] width 12 height 12
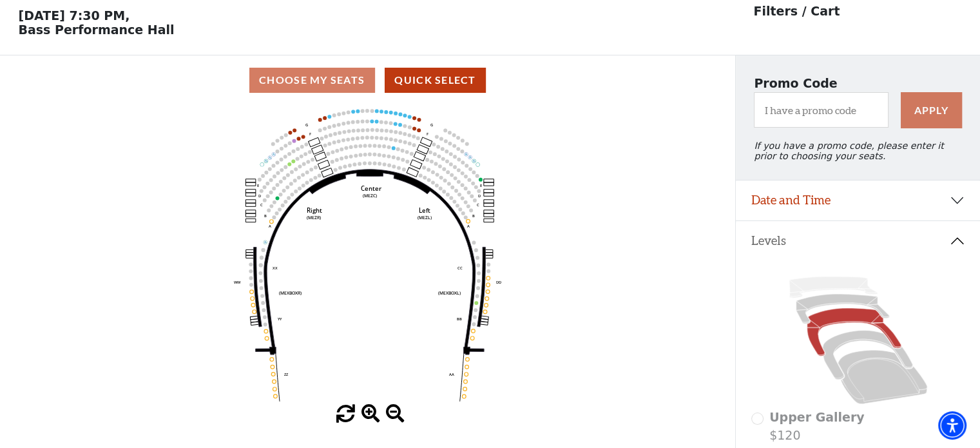
scroll to position [59, 0]
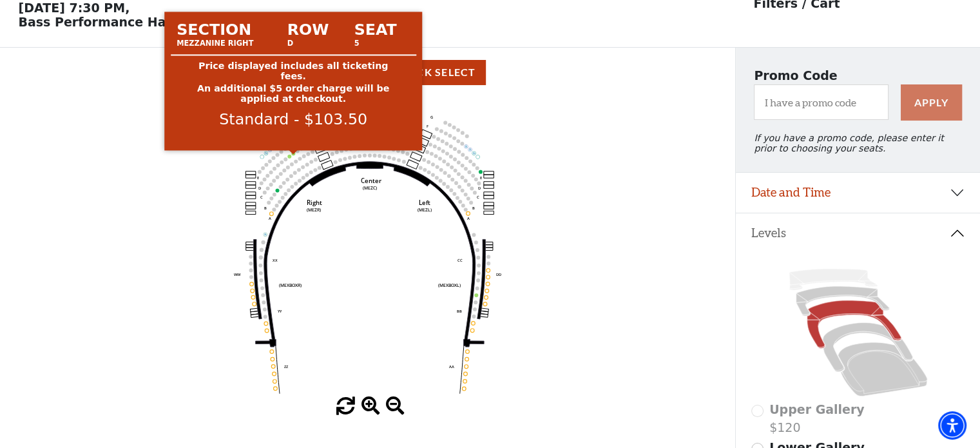
click at [293, 155] on circle at bounding box center [293, 153] width 4 height 4
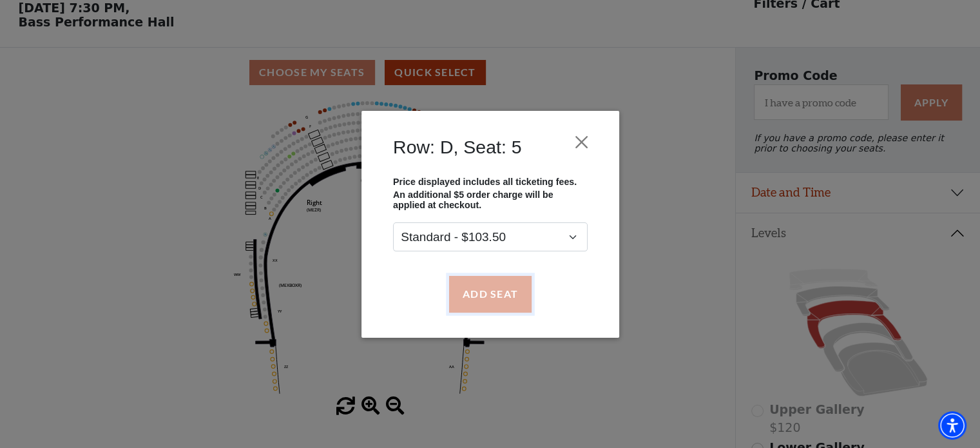
click at [486, 291] on button "Add Seat" at bounding box center [490, 294] width 82 height 36
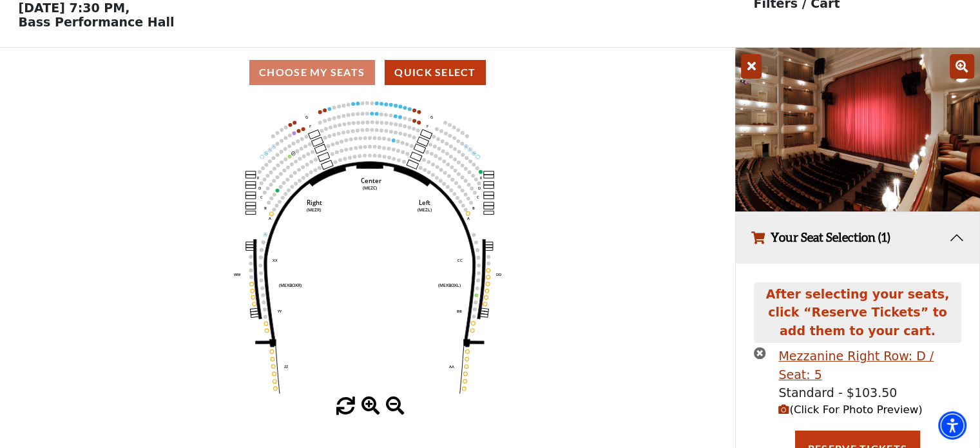
scroll to position [63, 0]
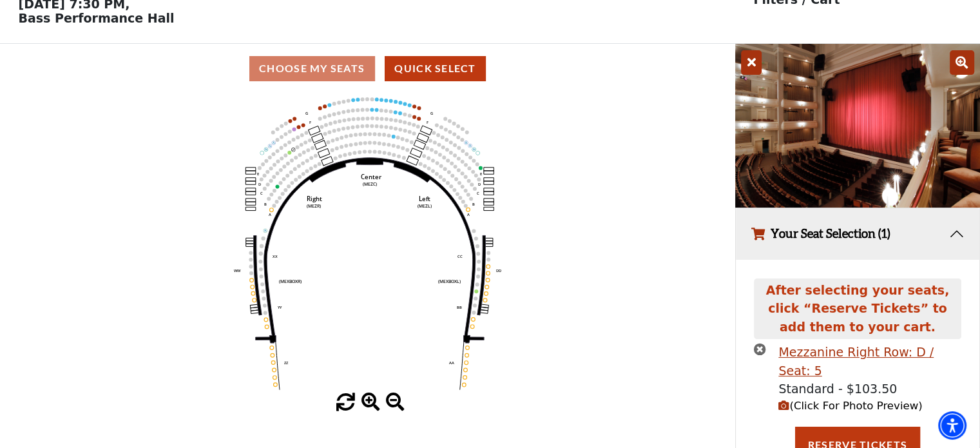
click at [808, 400] on span "(Click For Photo Preview)" at bounding box center [851, 406] width 144 height 12
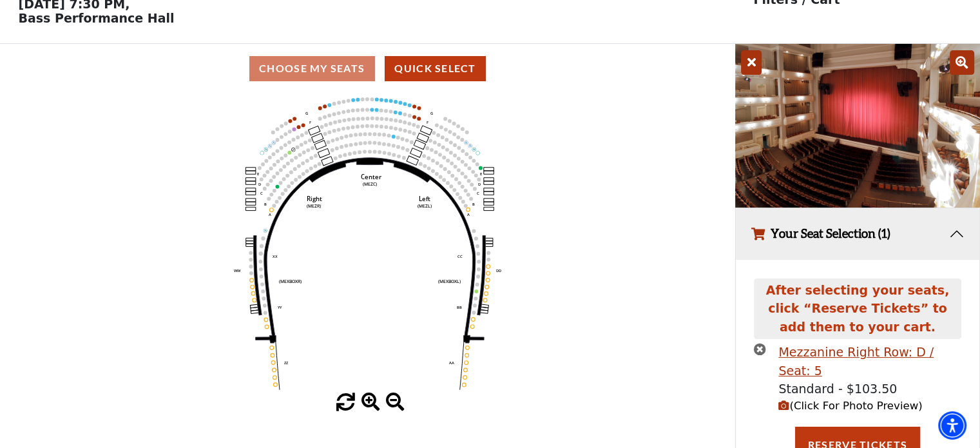
click at [759, 350] on icon "times-circle" at bounding box center [760, 349] width 12 height 12
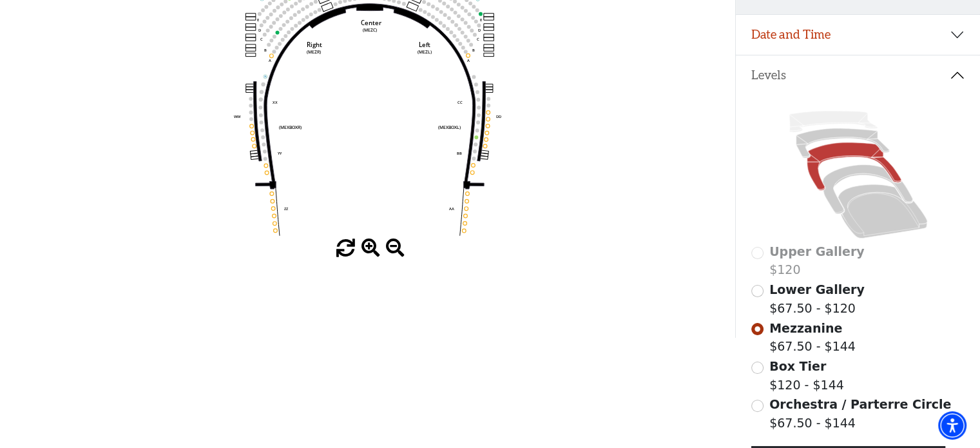
scroll to position [238, 0]
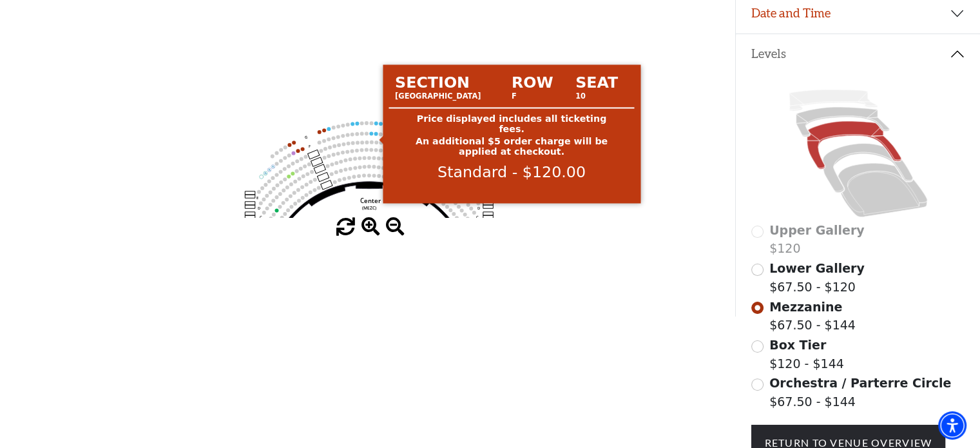
click at [375, 135] on circle at bounding box center [376, 133] width 4 height 4
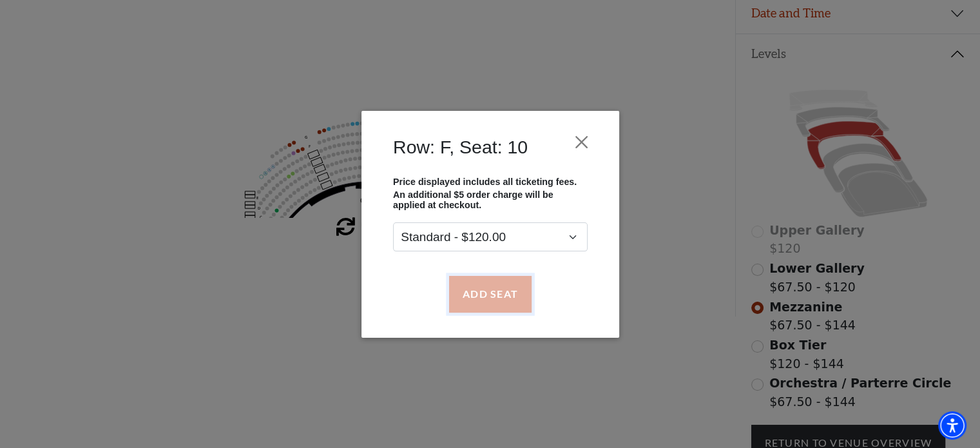
click at [491, 291] on button "Add Seat" at bounding box center [490, 294] width 82 height 36
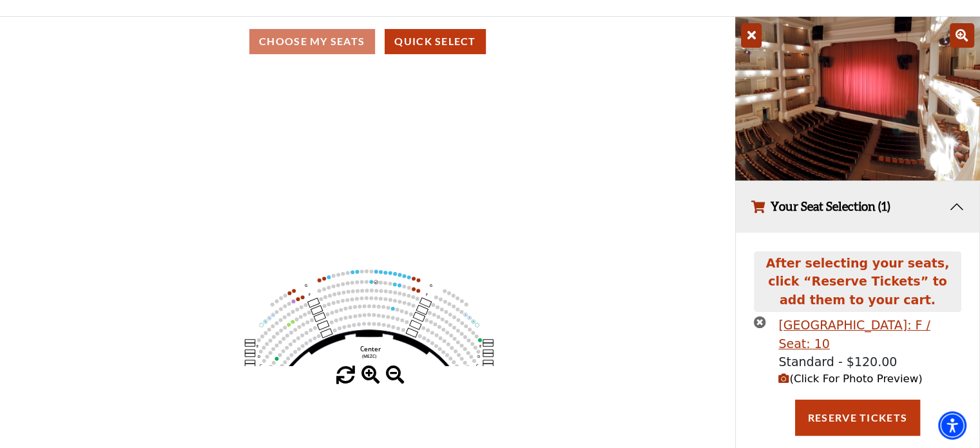
scroll to position [81, 0]
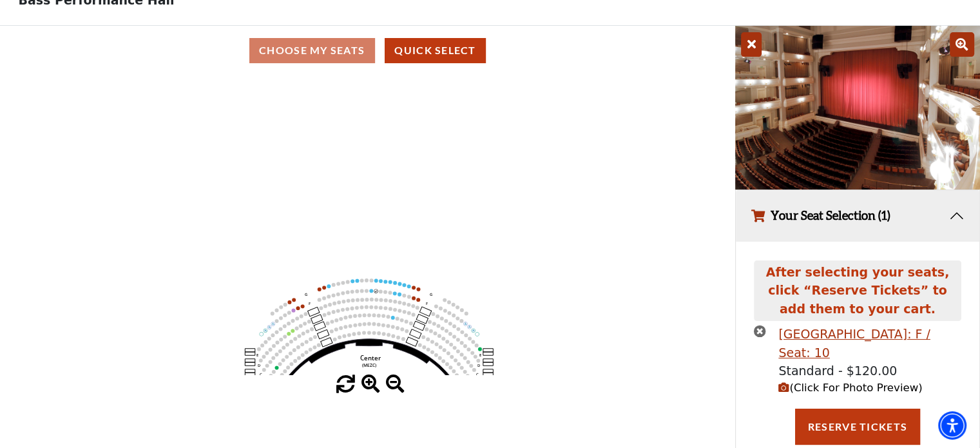
click at [815, 389] on span "(Click For Photo Preview)" at bounding box center [851, 388] width 144 height 12
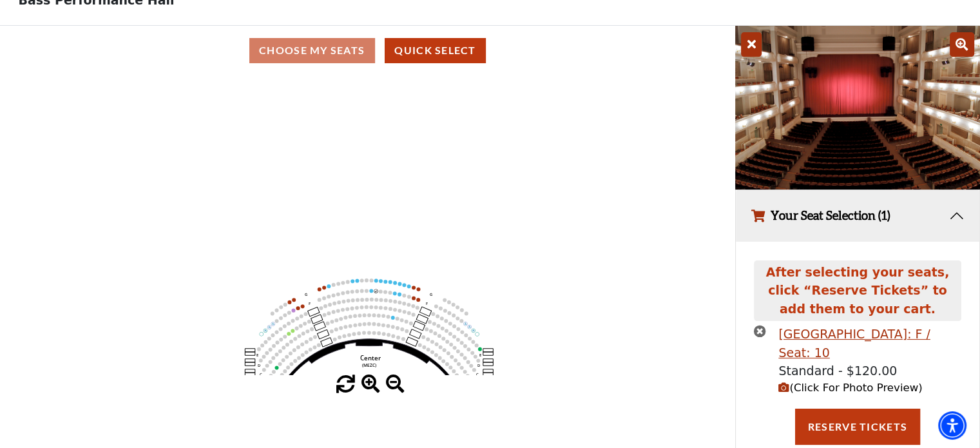
click at [759, 332] on icon "times-circle" at bounding box center [760, 331] width 12 height 12
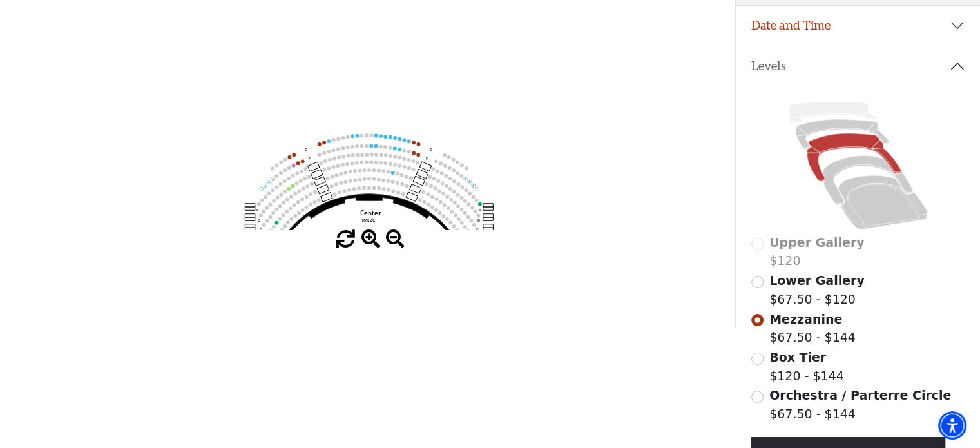
scroll to position [238, 0]
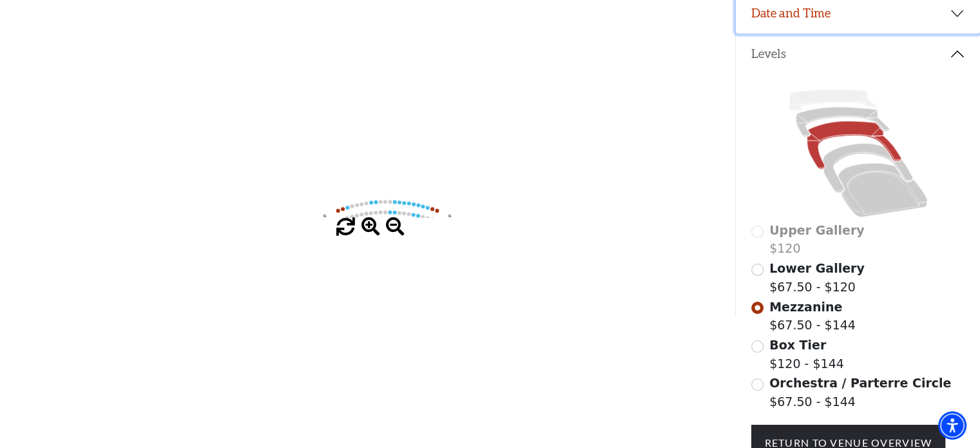
click at [954, 15] on button "Date and Time" at bounding box center [858, 14] width 244 height 40
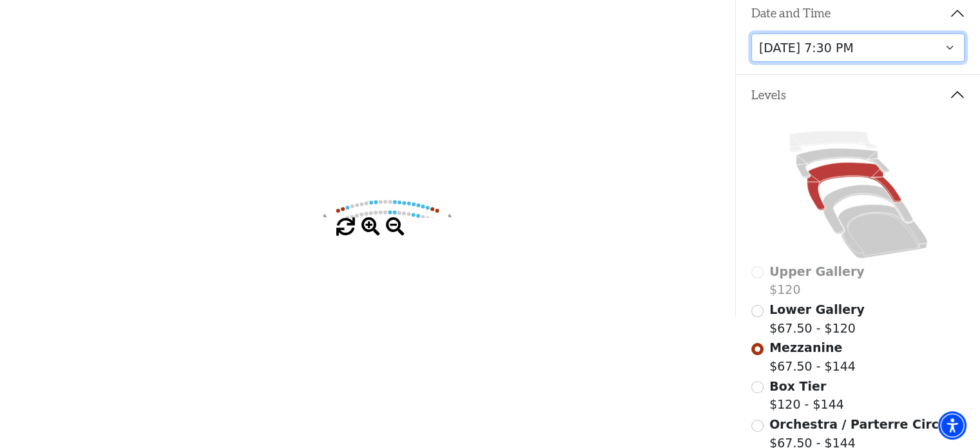
click at [953, 54] on select "Thursday, November 13 at 1:30 PM Wednesday, November 12 at 7:30 PM Thursday, No…" at bounding box center [858, 48] width 214 height 29
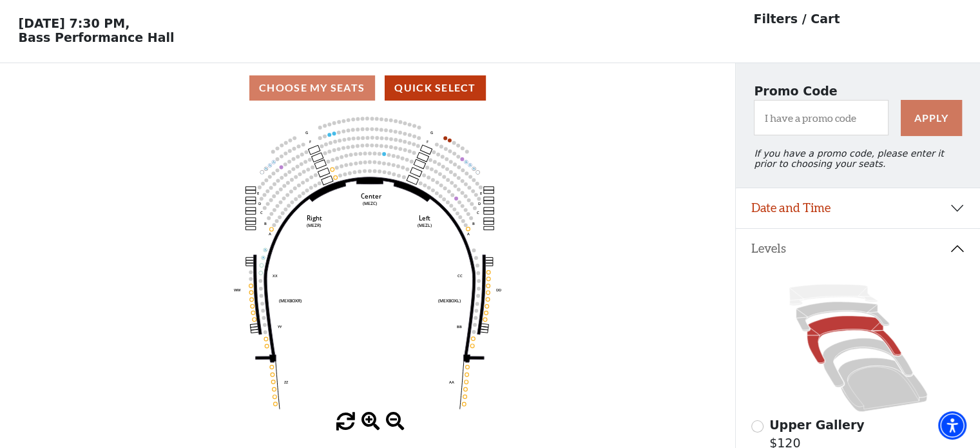
scroll to position [59, 0]
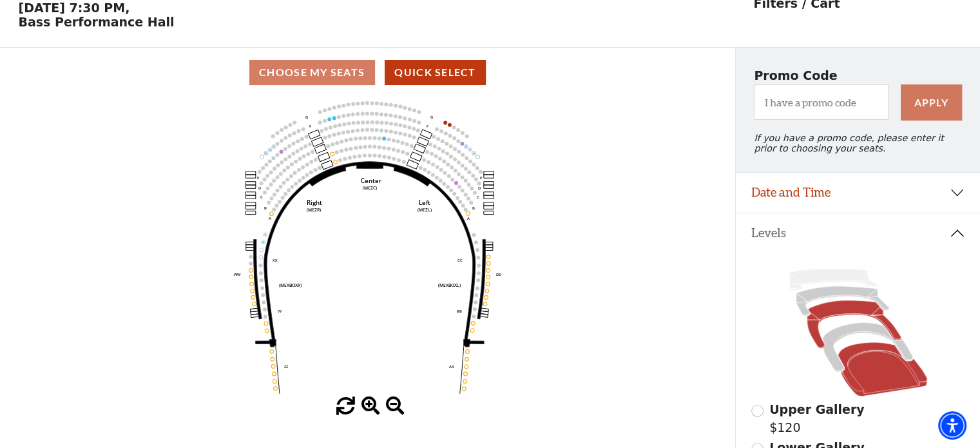
click at [882, 370] on icon at bounding box center [883, 369] width 90 height 54
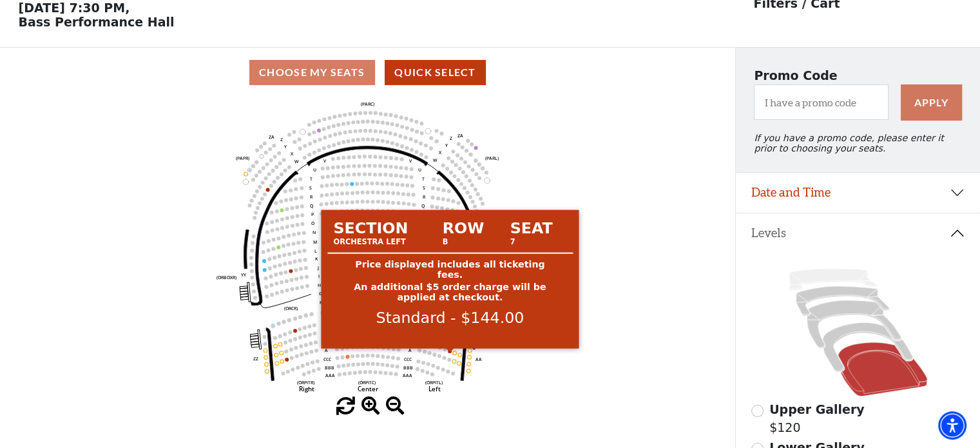
click at [449, 353] on circle at bounding box center [450, 351] width 4 height 4
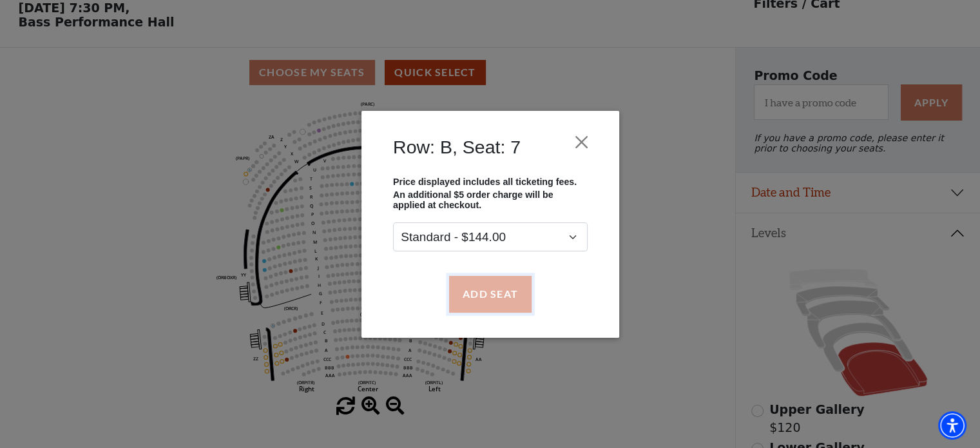
click at [470, 293] on button "Add Seat" at bounding box center [490, 294] width 82 height 36
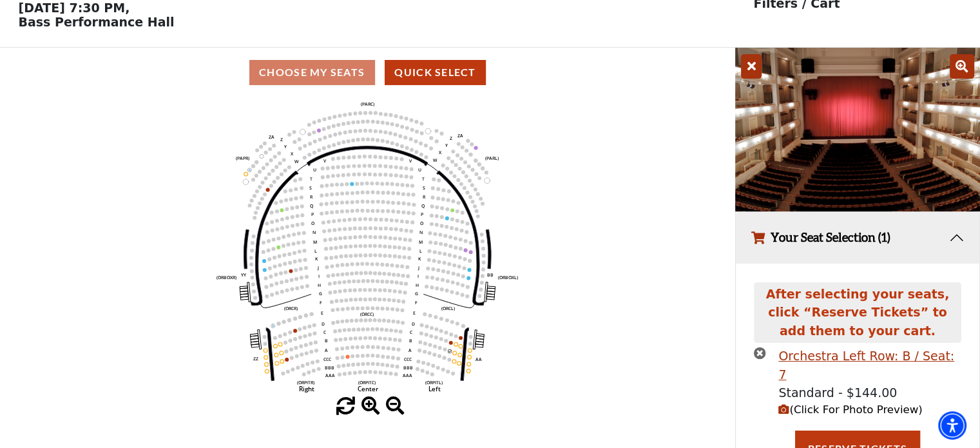
scroll to position [63, 0]
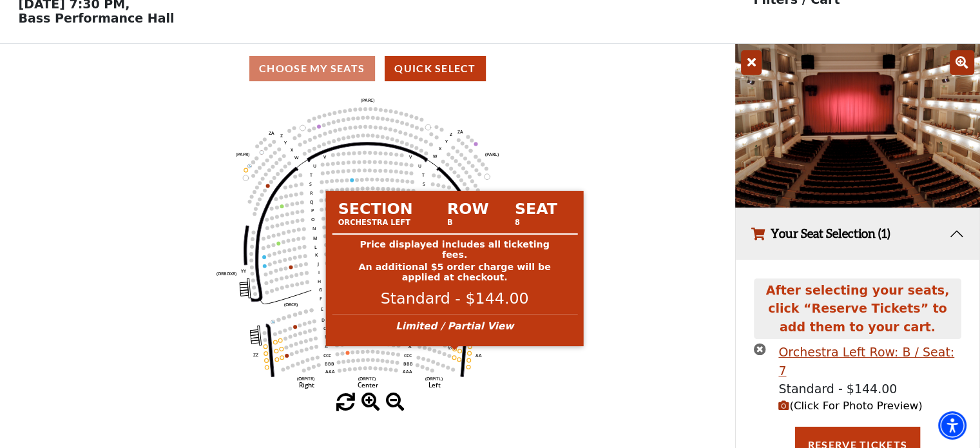
click at [453, 351] on use "Seat Selected" at bounding box center [454, 349] width 5 height 5
click at [454, 351] on circle at bounding box center [455, 349] width 4 height 4
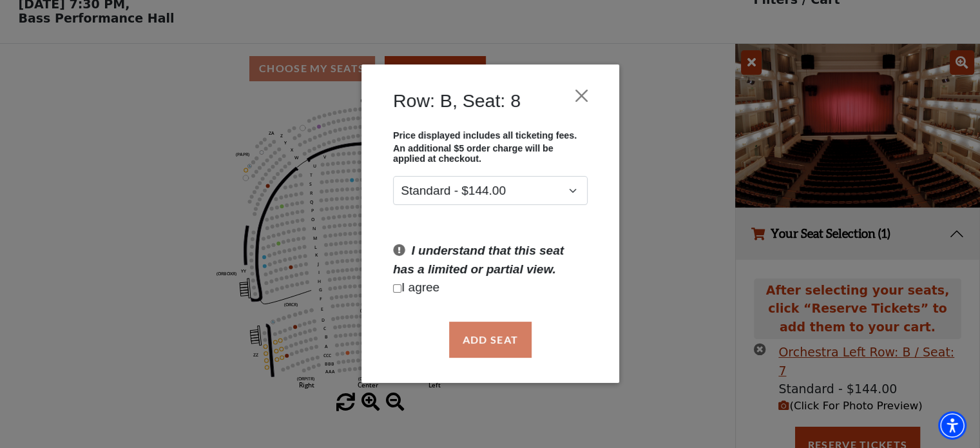
click at [394, 285] on p "I agree" at bounding box center [490, 288] width 195 height 19
click at [396, 289] on input "Checkbox field" at bounding box center [397, 288] width 8 height 8
checkbox input "true"
click at [476, 340] on button "Add Seat" at bounding box center [490, 340] width 82 height 36
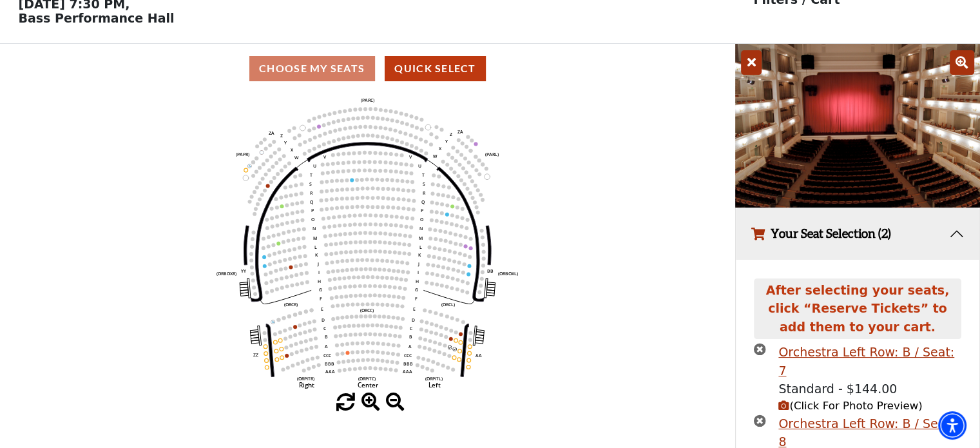
scroll to position [131, 0]
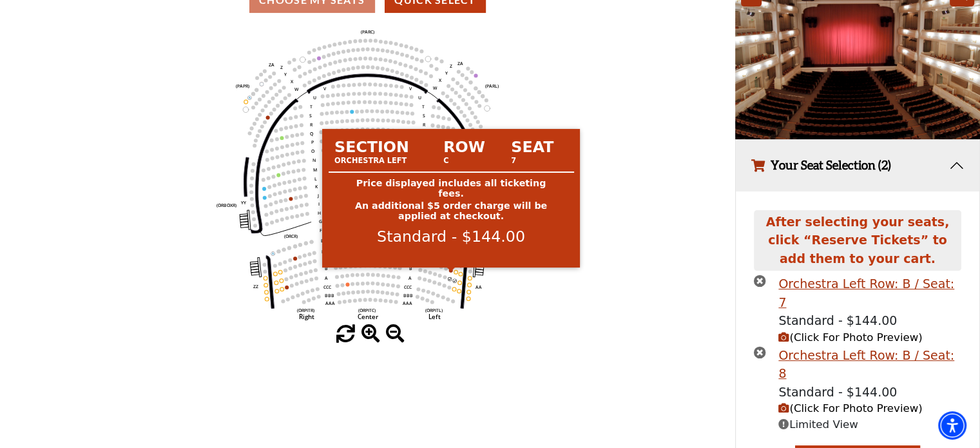
click at [448, 273] on icon "Left (ORPITL) Right (ORPITR) Center (ORPITC) ZZ AA YY BB ZA ZA (ORCL) (ORCR) (O…" at bounding box center [368, 175] width 662 height 300
click at [450, 272] on circle at bounding box center [451, 270] width 4 height 4
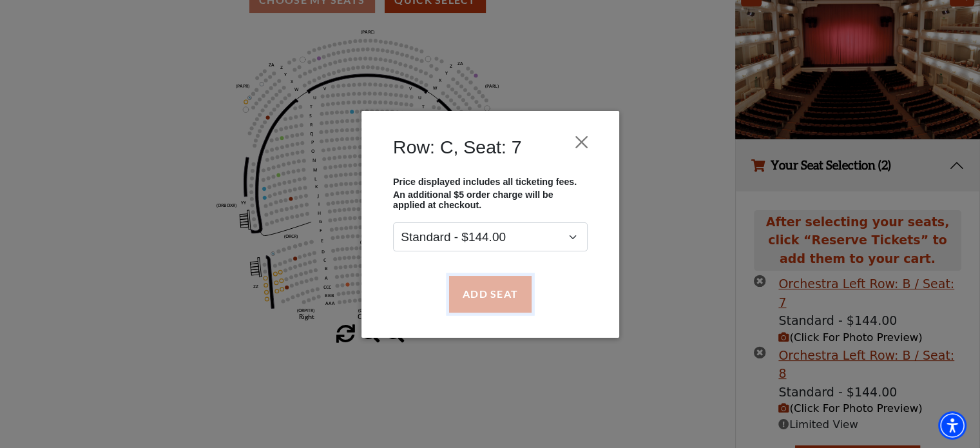
click at [472, 291] on button "Add Seat" at bounding box center [490, 294] width 82 height 36
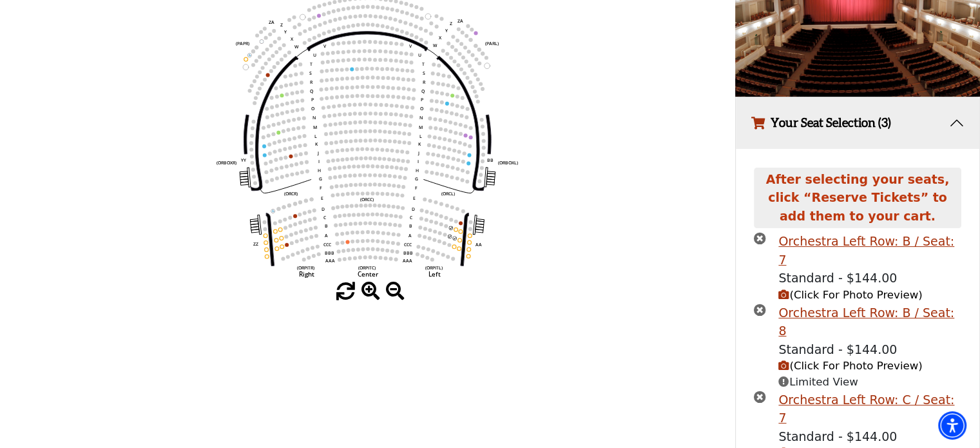
scroll to position [185, 0]
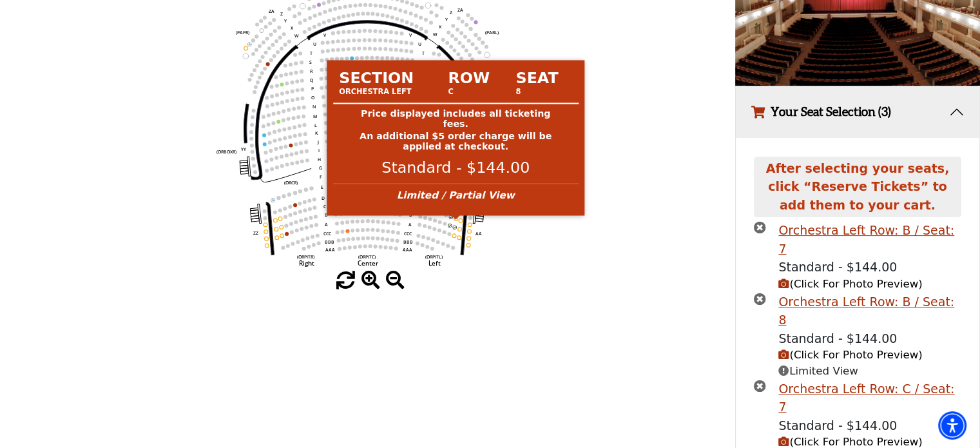
click at [454, 220] on circle at bounding box center [456, 219] width 4 height 4
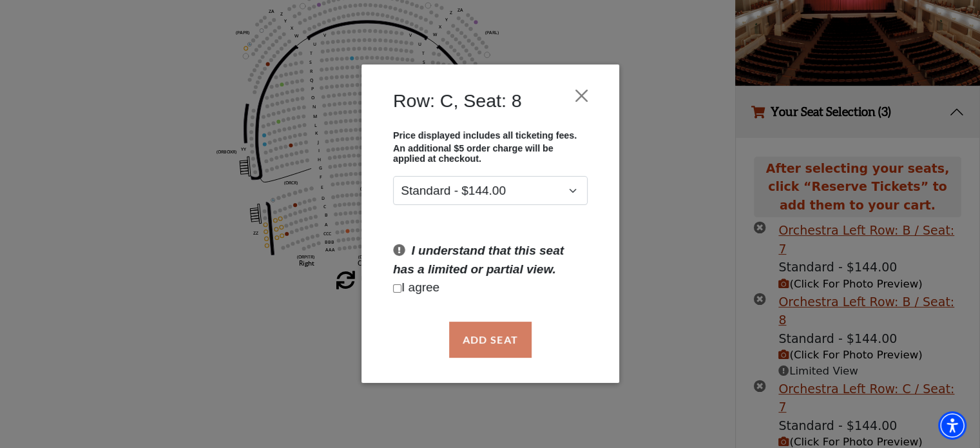
click at [395, 286] on input "Checkbox field" at bounding box center [397, 288] width 8 height 8
checkbox input "true"
click at [490, 337] on button "Add Seat" at bounding box center [490, 340] width 82 height 36
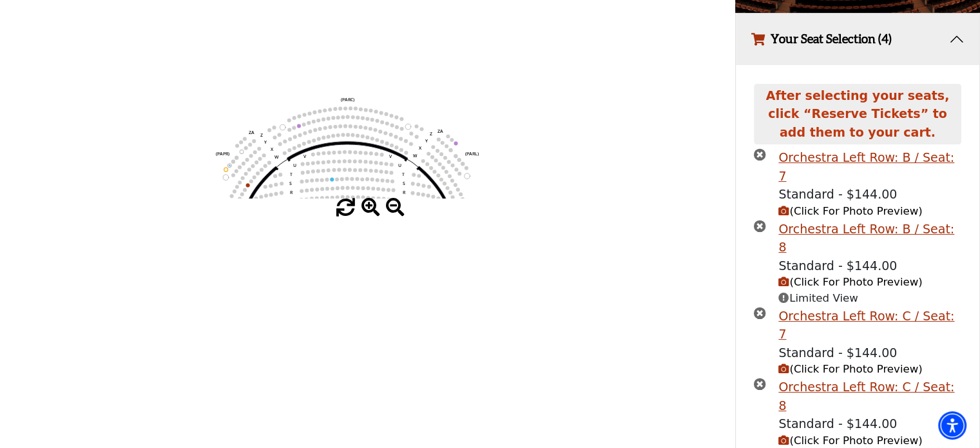
scroll to position [285, 0]
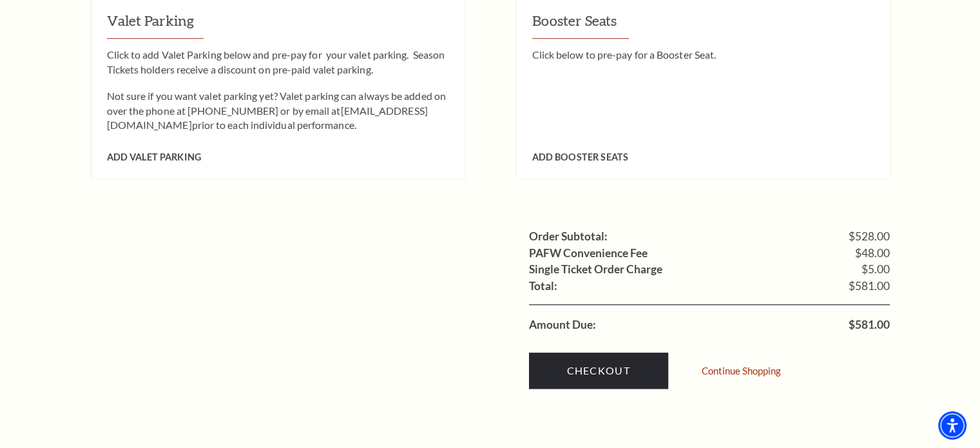
scroll to position [1254, 0]
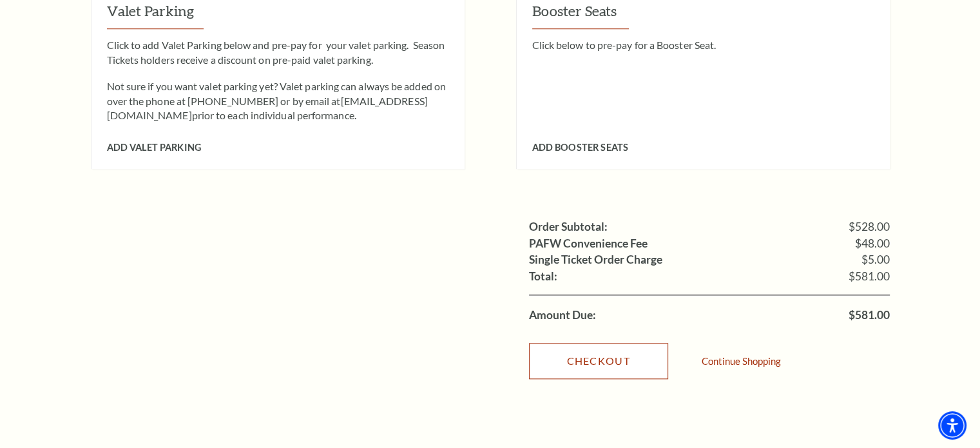
click at [615, 343] on link "Checkout" at bounding box center [598, 361] width 139 height 36
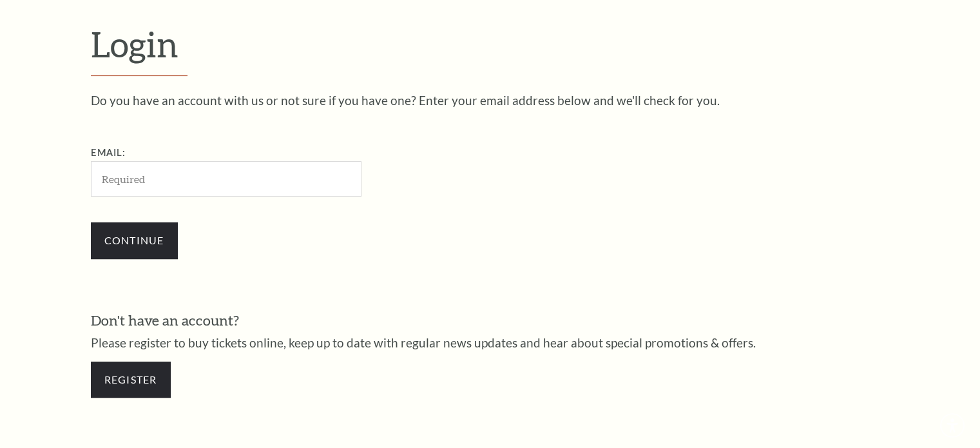
scroll to position [382, 0]
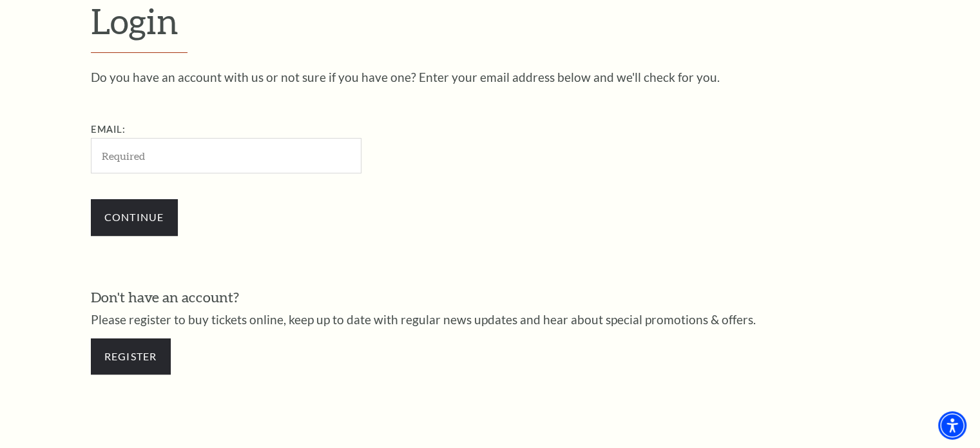
click at [202, 148] on input "Email:" at bounding box center [226, 155] width 271 height 35
type input "[EMAIL_ADDRESS][DOMAIN_NAME]"
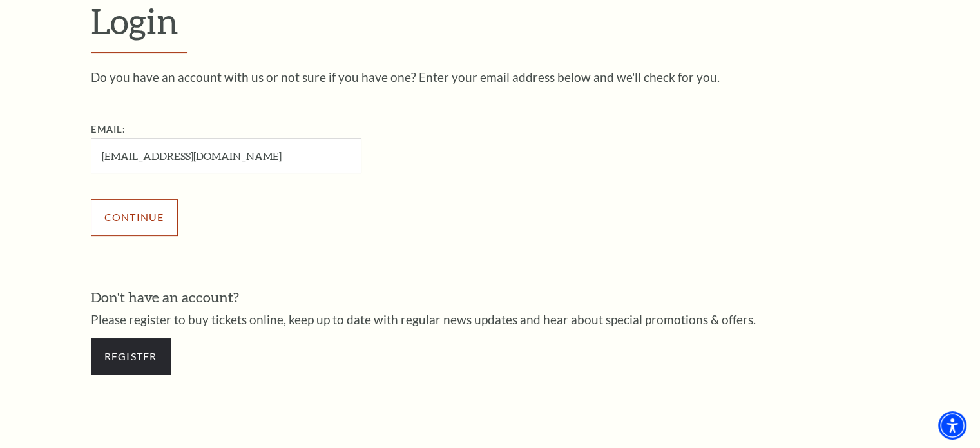
click at [133, 214] on input "Continue" at bounding box center [134, 217] width 87 height 36
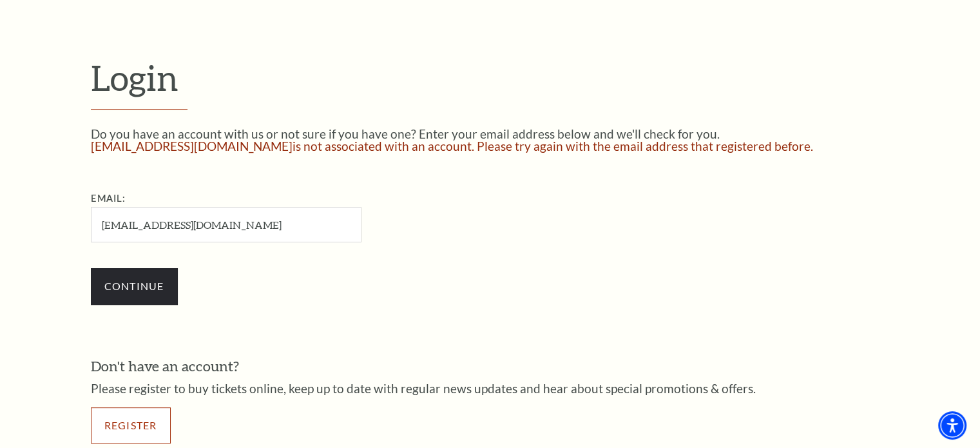
click at [138, 420] on link "Register" at bounding box center [131, 425] width 80 height 36
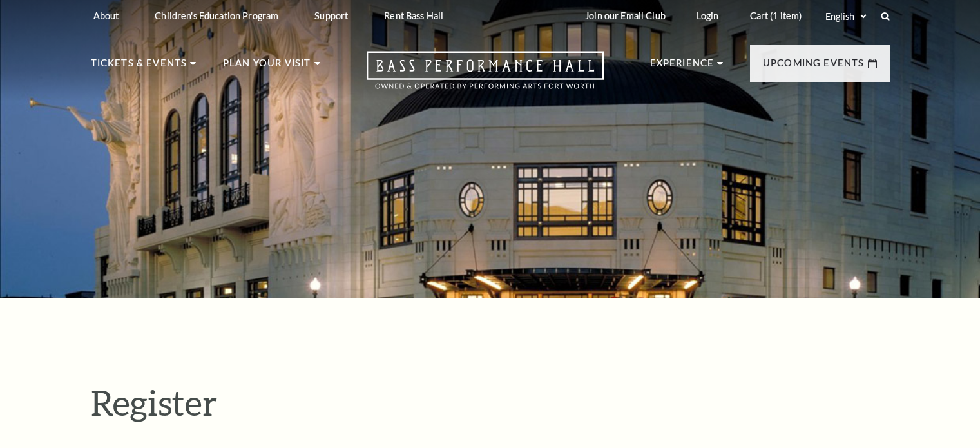
select select "1"
select select "[GEOGRAPHIC_DATA]"
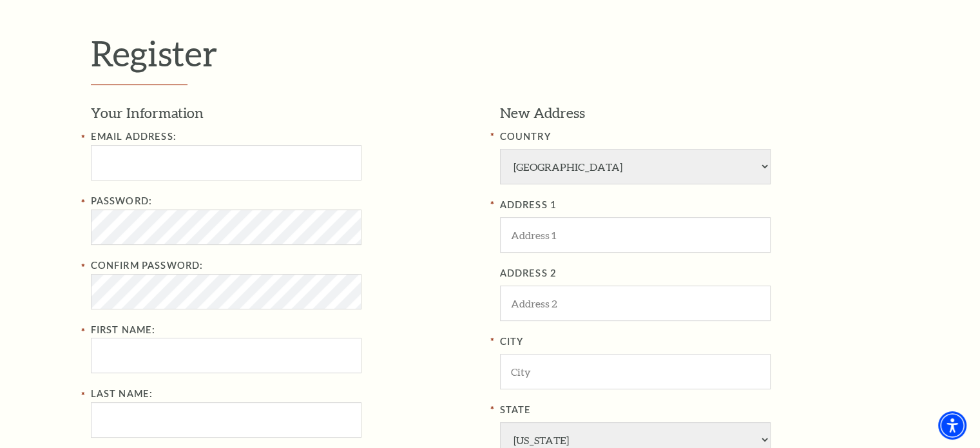
scroll to position [350, 0]
click at [160, 161] on input "Email Address:" at bounding box center [226, 161] width 271 height 35
type input "lbcoyle@hotmail.com"
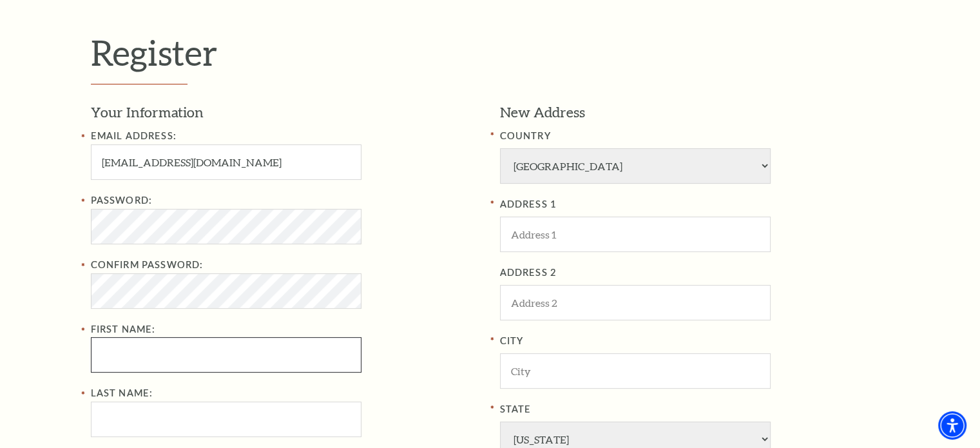
type input "Lydia"
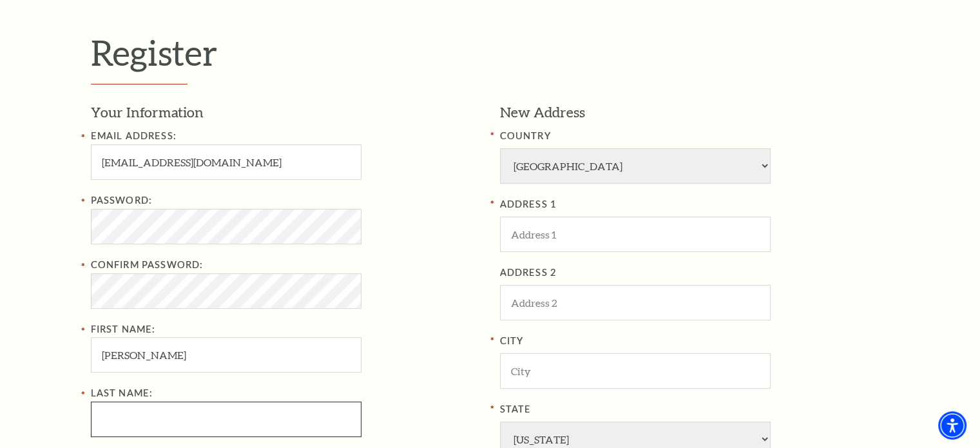
type input "Coyle"
type input "9407813439"
type input "4500 Barbados"
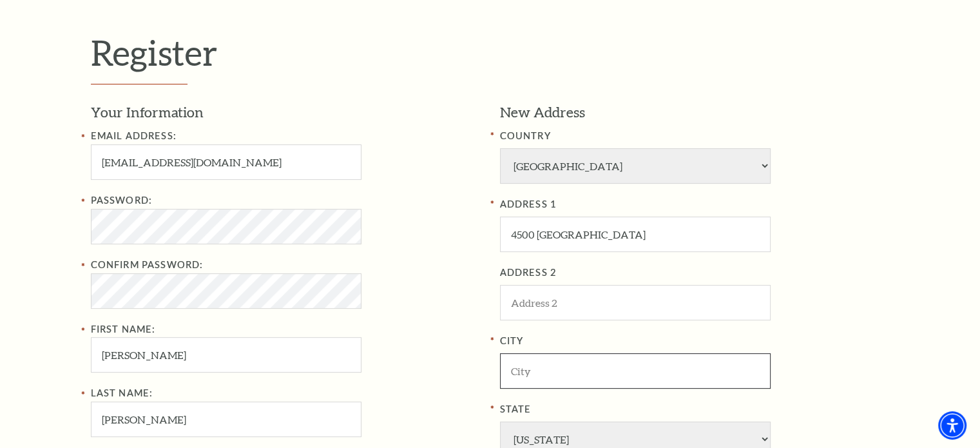
type input "Wichita Falls"
type input "76308-4931"
type input "940-781-3439"
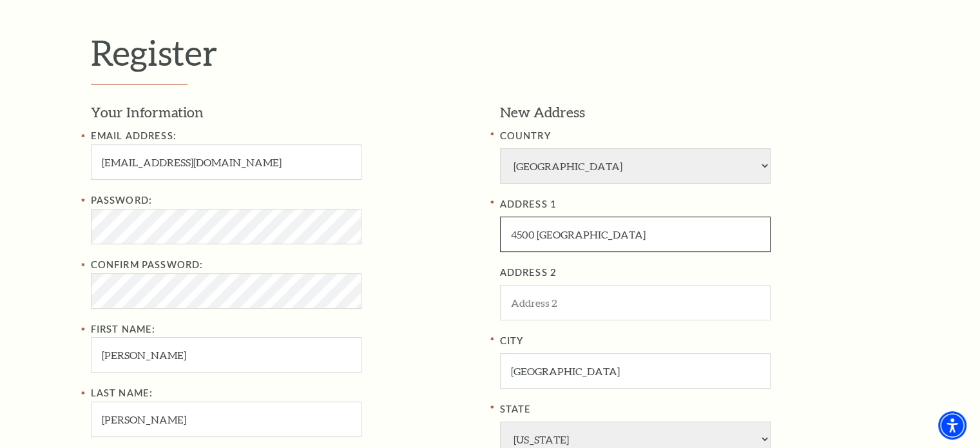
click at [597, 234] on input "4500 Barbados" at bounding box center [635, 234] width 271 height 35
type input "4217 Seabury Dr"
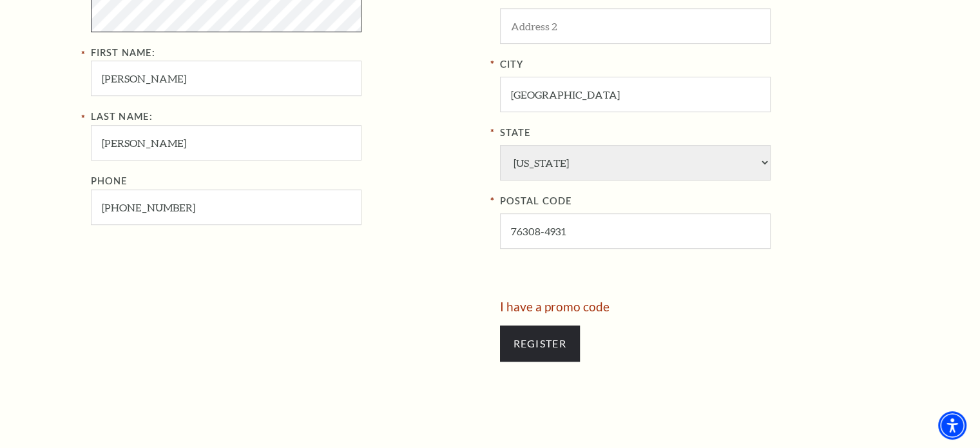
scroll to position [630, 0]
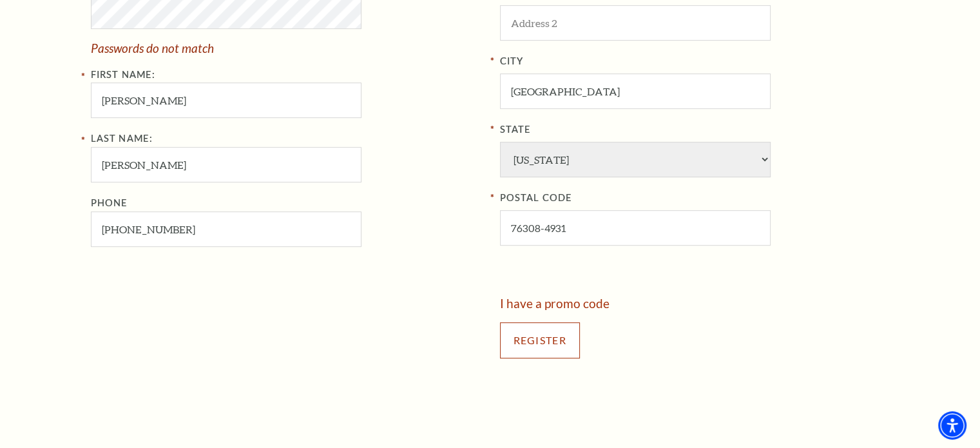
click at [546, 332] on input "Register" at bounding box center [540, 340] width 80 height 36
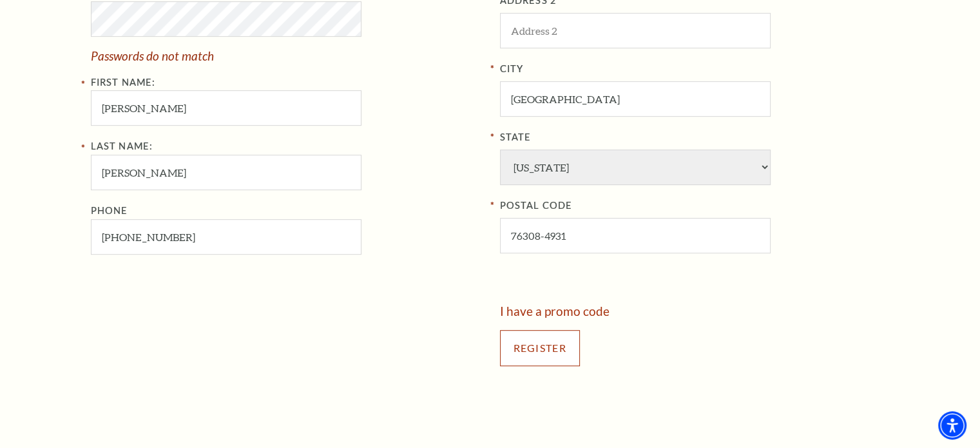
click at [537, 340] on input "Register" at bounding box center [540, 348] width 80 height 36
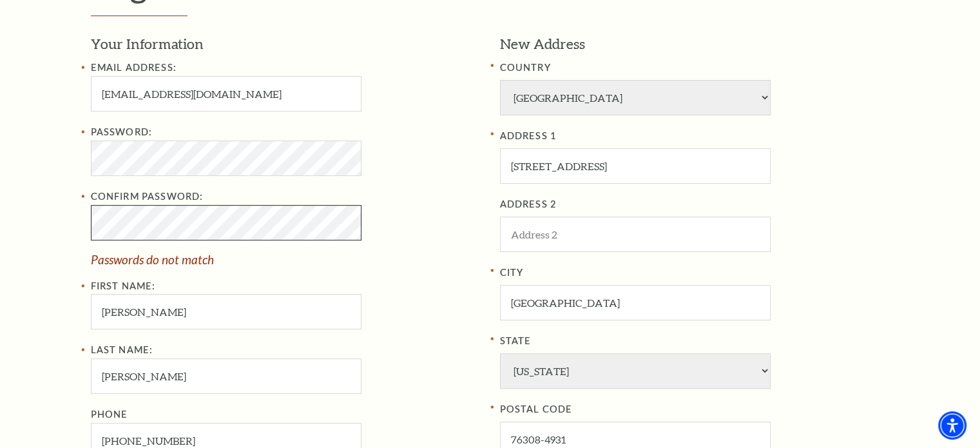
scroll to position [422, 0]
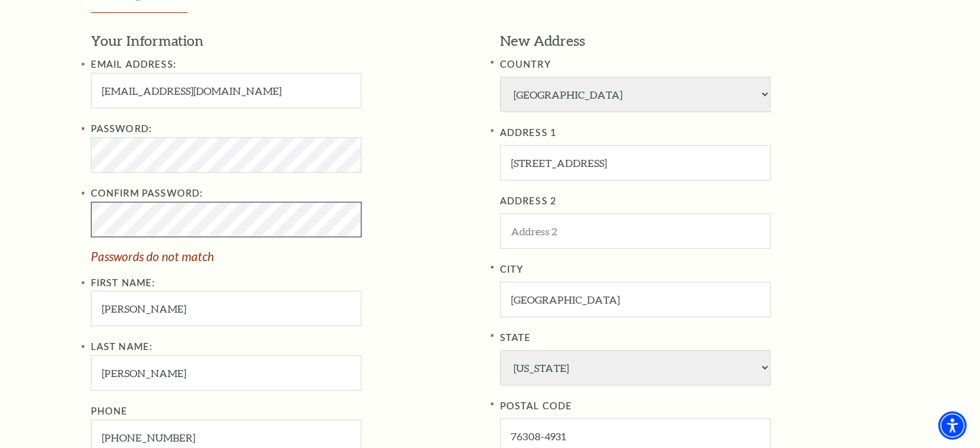
click at [61, 216] on div "Register Your Information Email Address: lbcoyle@hotmail.com Password: Confirm …" at bounding box center [490, 269] width 980 height 787
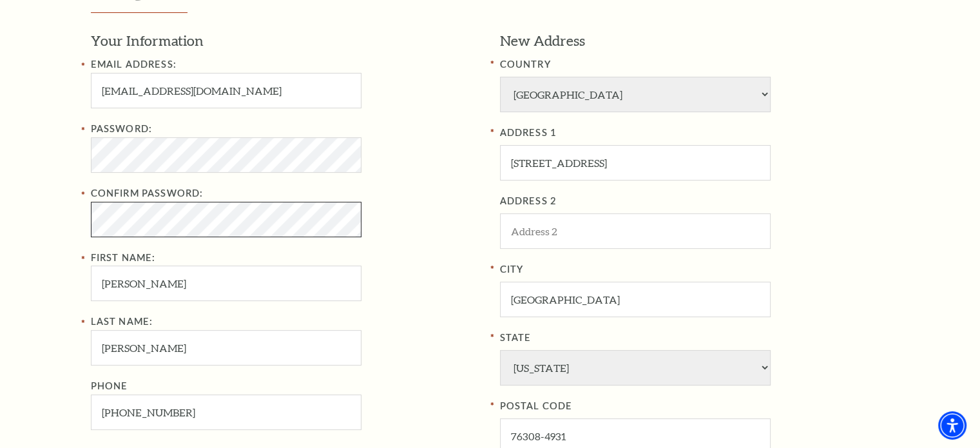
scroll to position [717, 0]
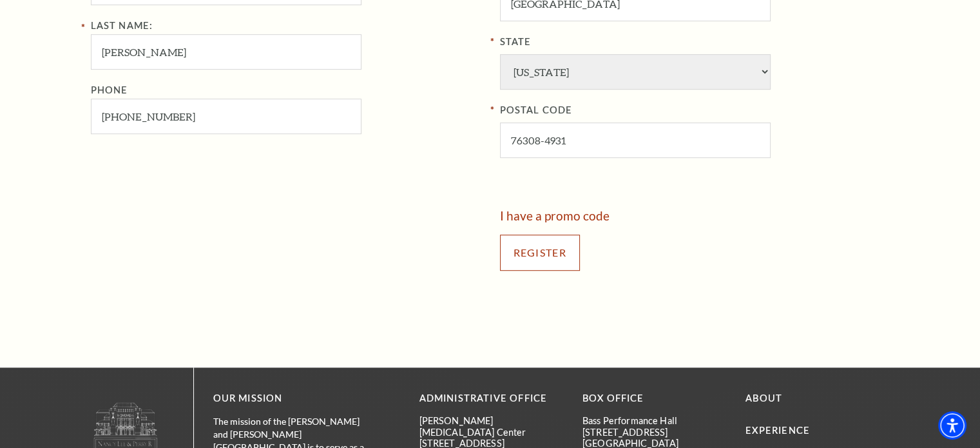
click at [541, 246] on input "Register" at bounding box center [540, 253] width 80 height 36
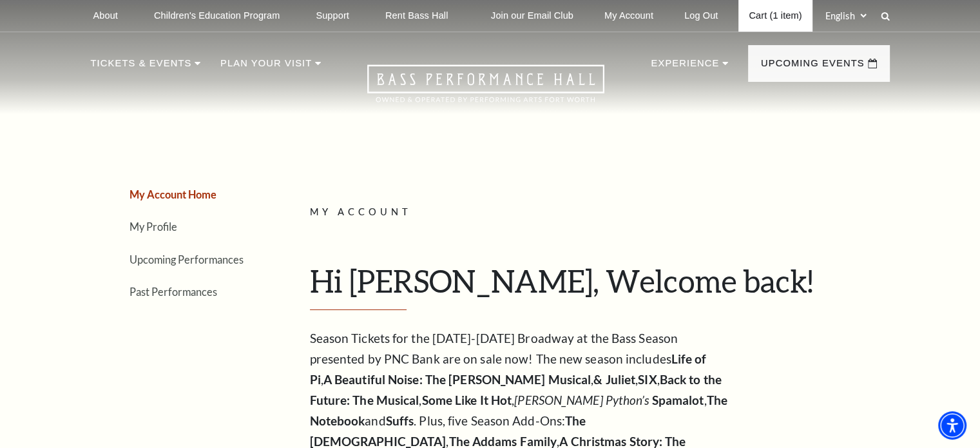
click at [779, 13] on link "Cart (1 item)" at bounding box center [775, 16] width 73 height 32
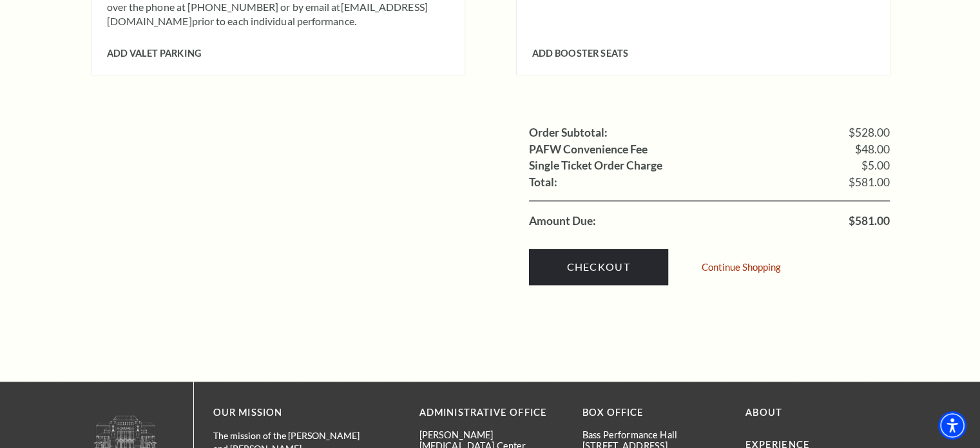
scroll to position [1351, 0]
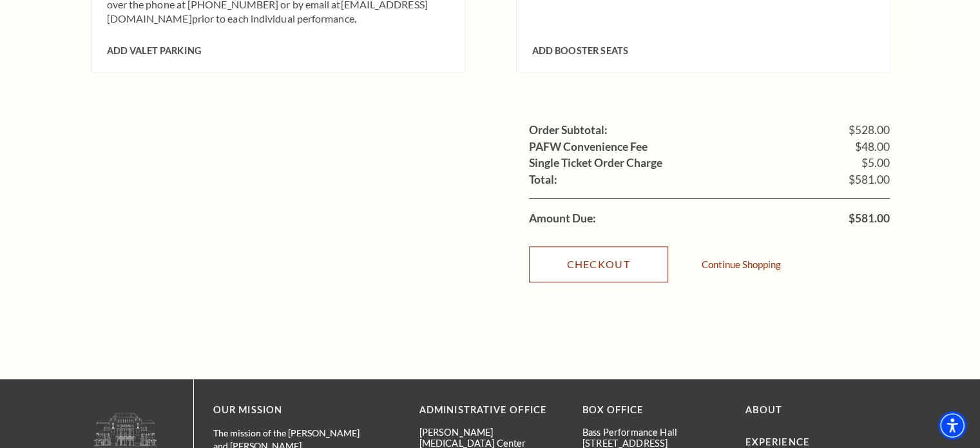
click at [595, 246] on link "Checkout" at bounding box center [598, 264] width 139 height 36
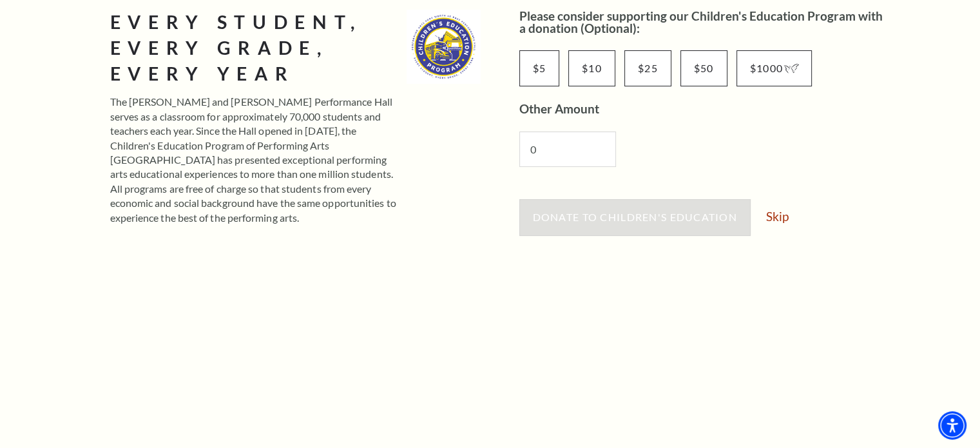
scroll to position [224, 0]
click at [780, 211] on link "Skip" at bounding box center [777, 215] width 23 height 12
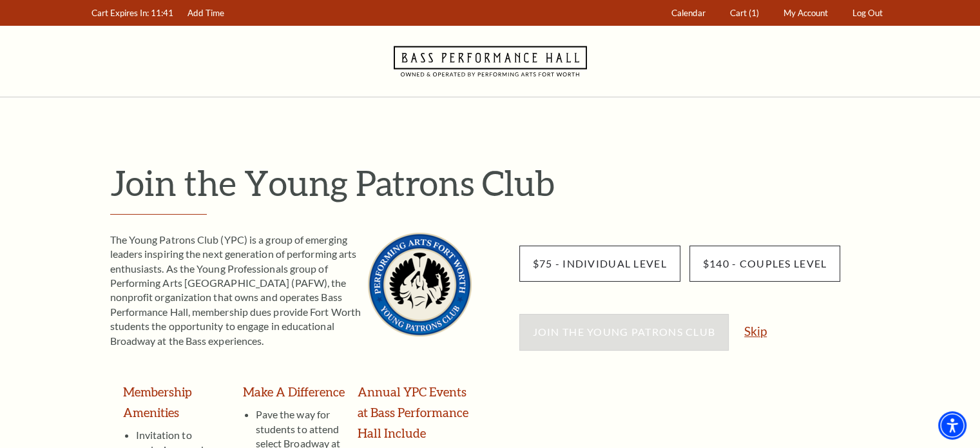
click at [757, 334] on link "Skip" at bounding box center [755, 331] width 23 height 12
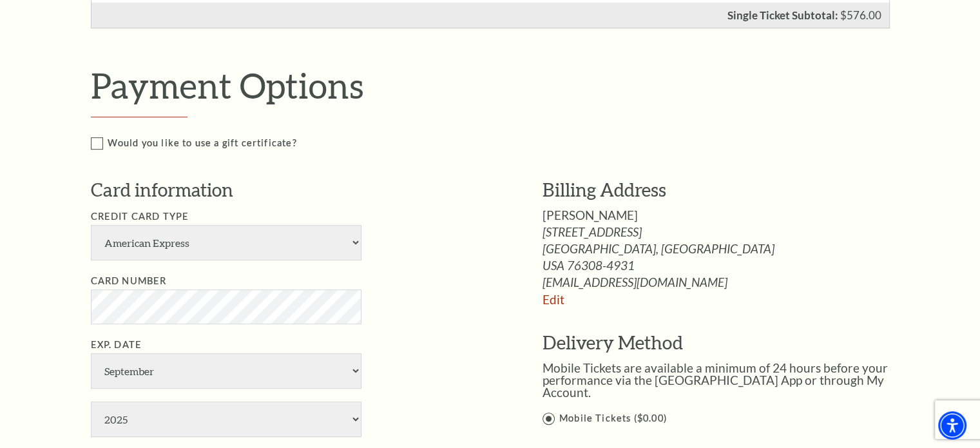
scroll to position [657, 0]
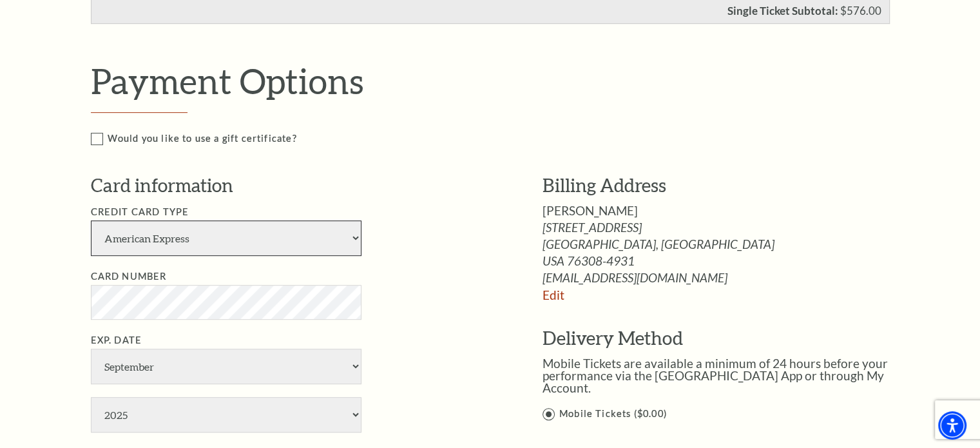
click at [347, 228] on select "American Express Visa Master Card Discover" at bounding box center [226, 237] width 271 height 35
select select "28"
click at [91, 220] on select "American Express Visa Master Card Discover" at bounding box center [226, 237] width 271 height 35
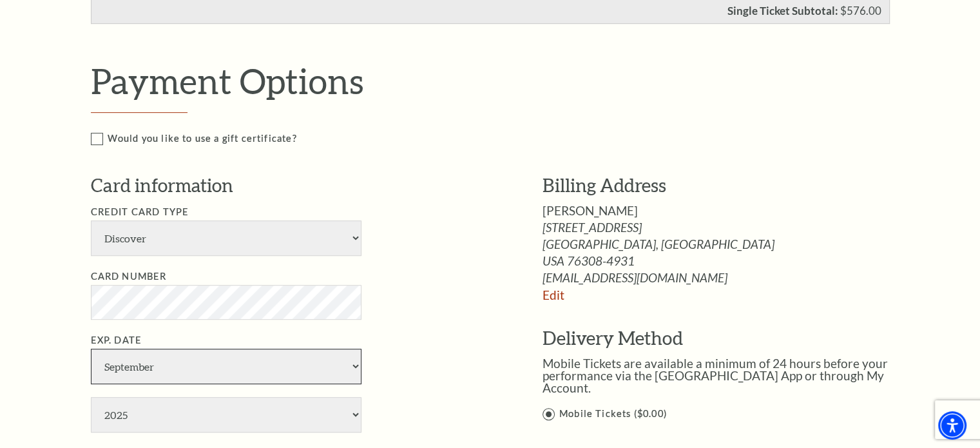
select select "8"
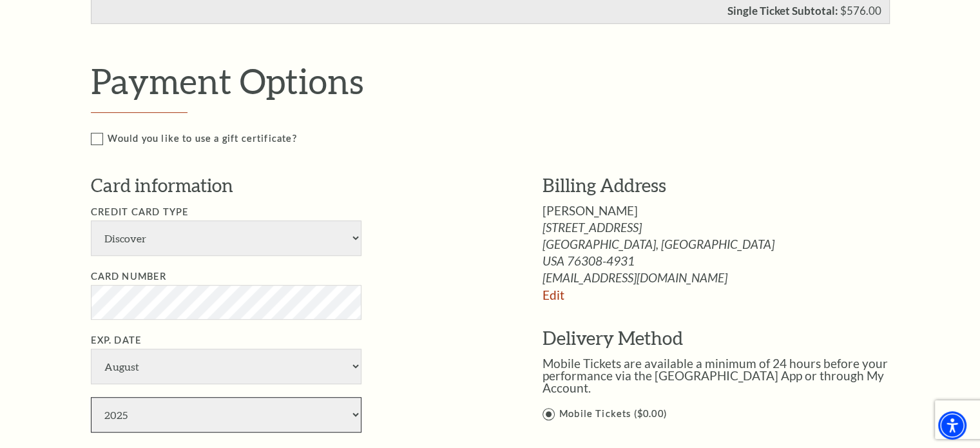
select select "2026"
type input "135"
type input "Lydia Coyle"
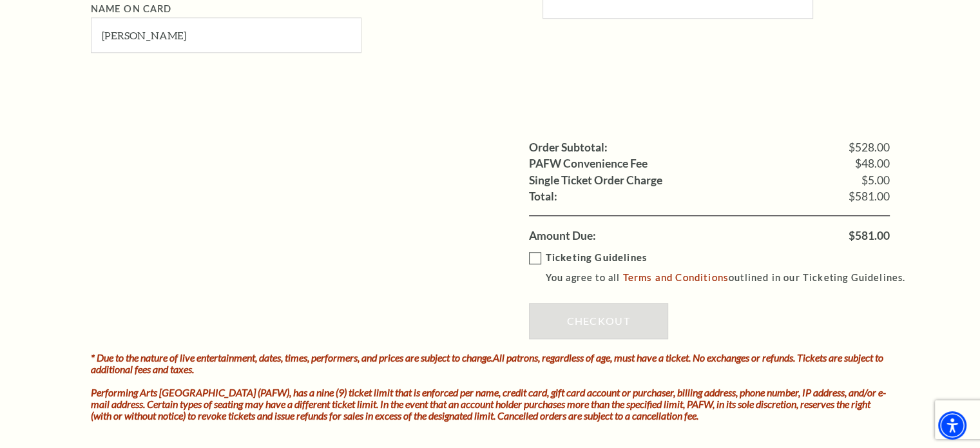
scroll to position [1173, 0]
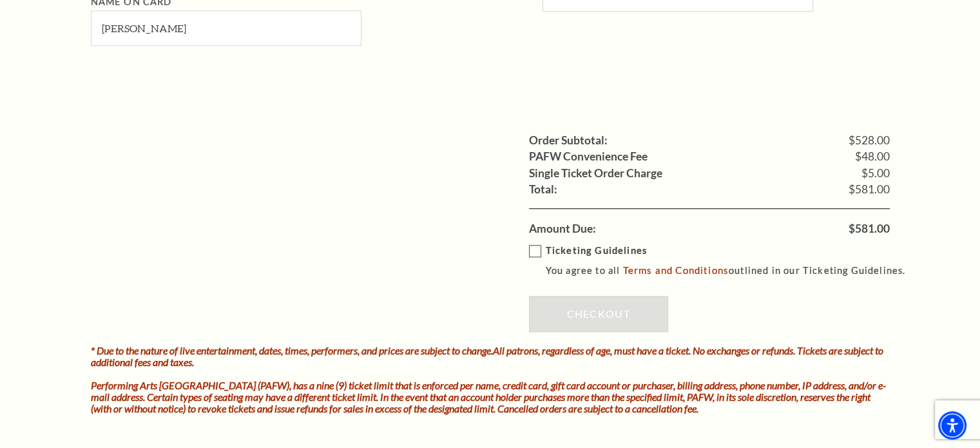
click at [536, 246] on label "Ticketing Guidelines You agree to all Terms and Conditions outlined in our Tick…" at bounding box center [723, 260] width 389 height 35
click at [0, 0] on input "Ticketing Guidelines You agree to all Terms and Conditions outlined in our Tick…" at bounding box center [0, 0] width 0 height 0
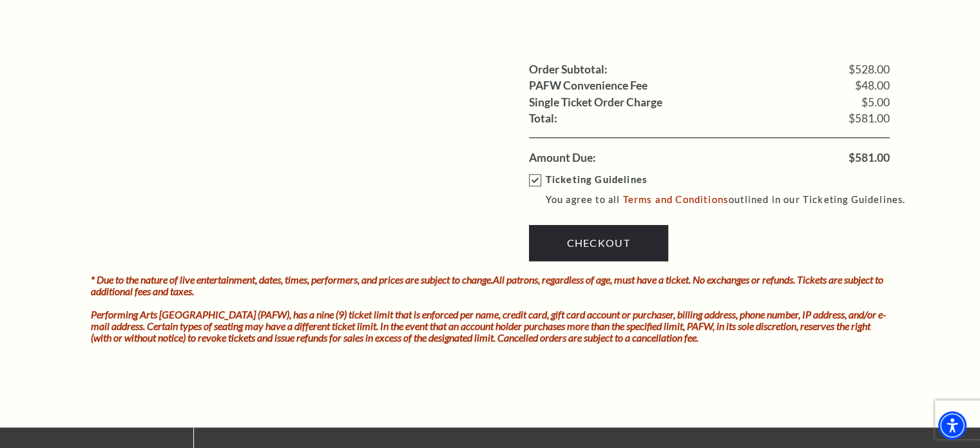
scroll to position [1246, 0]
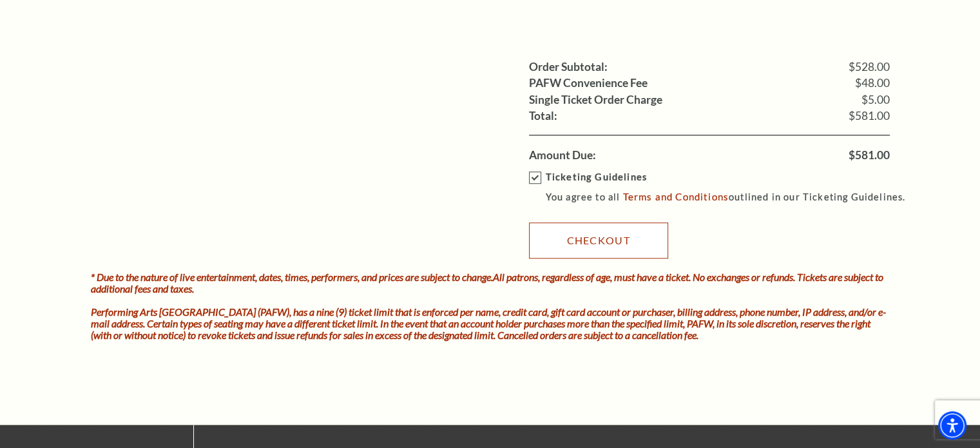
click at [593, 239] on link "Checkout" at bounding box center [598, 240] width 139 height 36
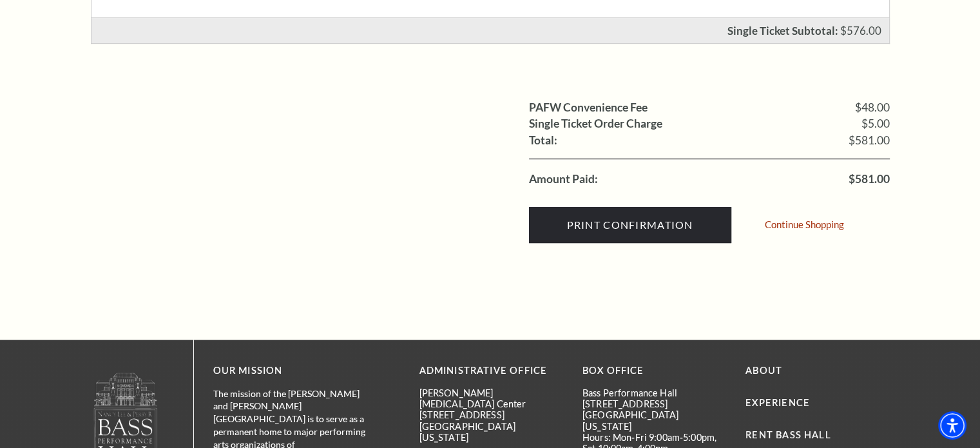
scroll to position [561, 0]
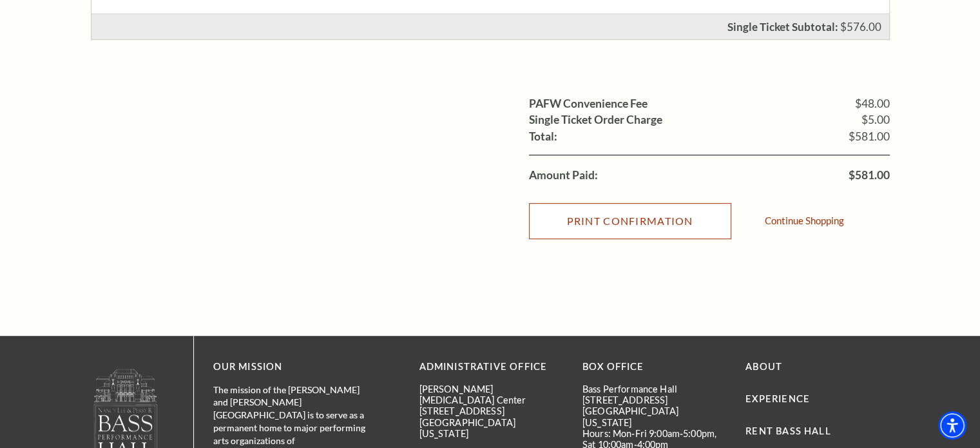
click at [646, 229] on input "Print Confirmation" at bounding box center [630, 221] width 202 height 36
click at [650, 217] on input "Print Confirmation" at bounding box center [630, 221] width 202 height 36
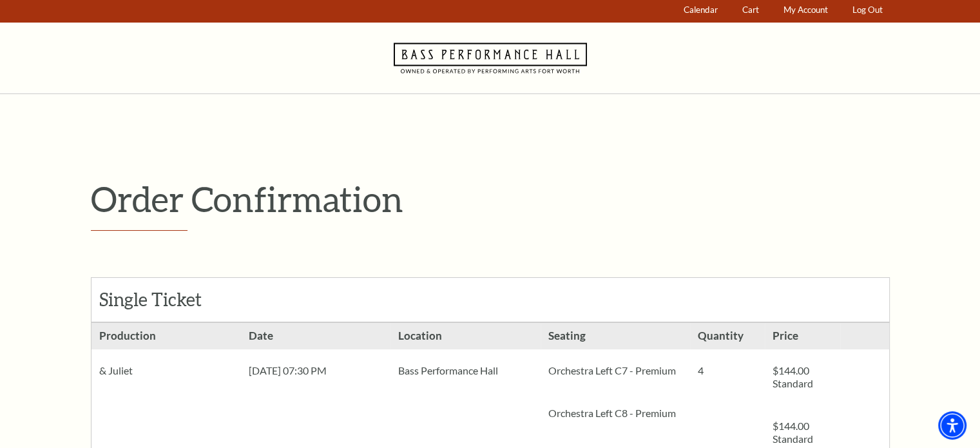
scroll to position [0, 0]
